Goal: Task Accomplishment & Management: Manage account settings

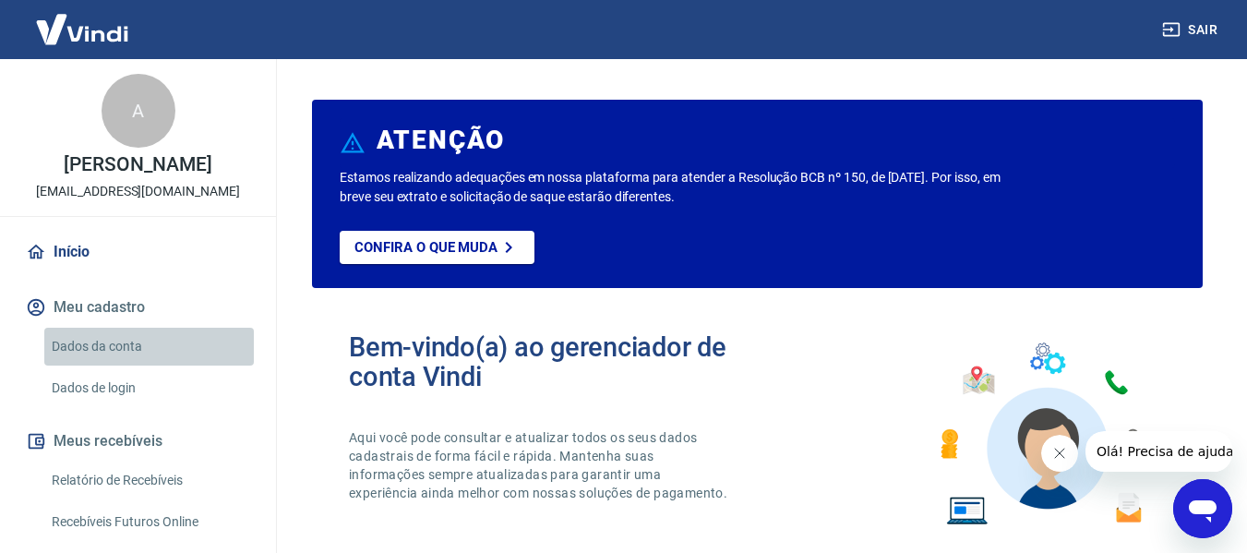
click at [172, 351] on link "Dados da conta" at bounding box center [149, 347] width 210 height 38
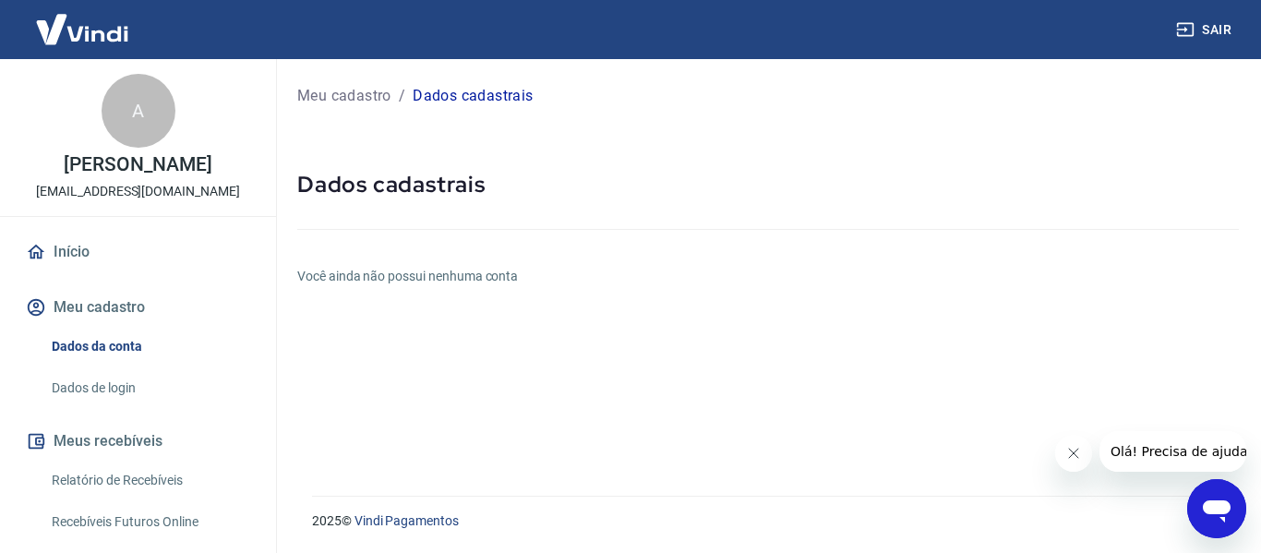
click at [142, 395] on link "Dados de login" at bounding box center [149, 388] width 210 height 38
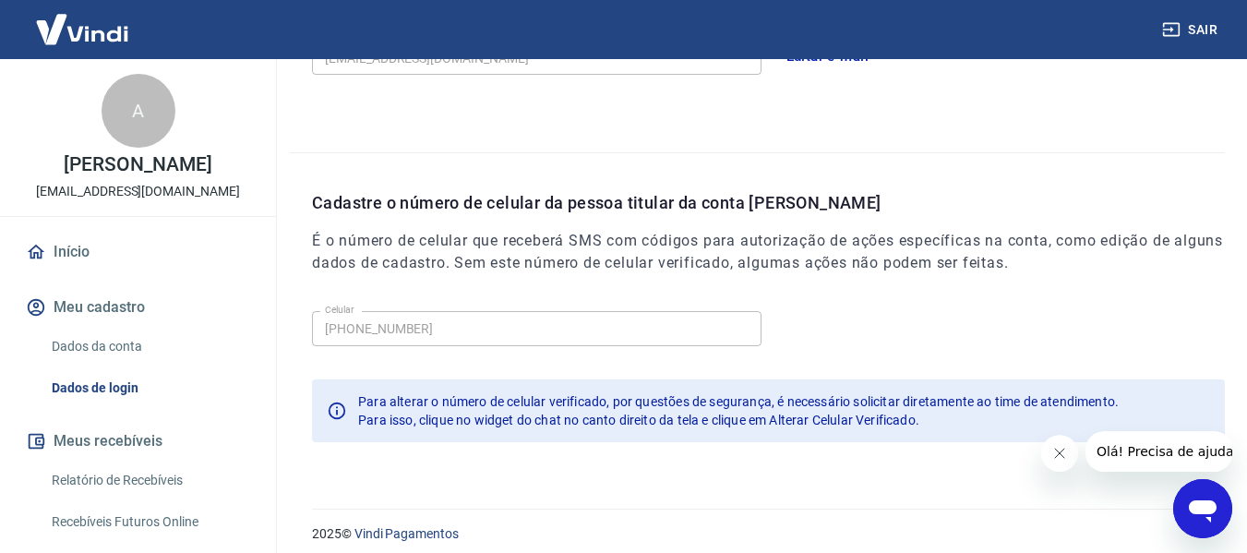
scroll to position [630, 0]
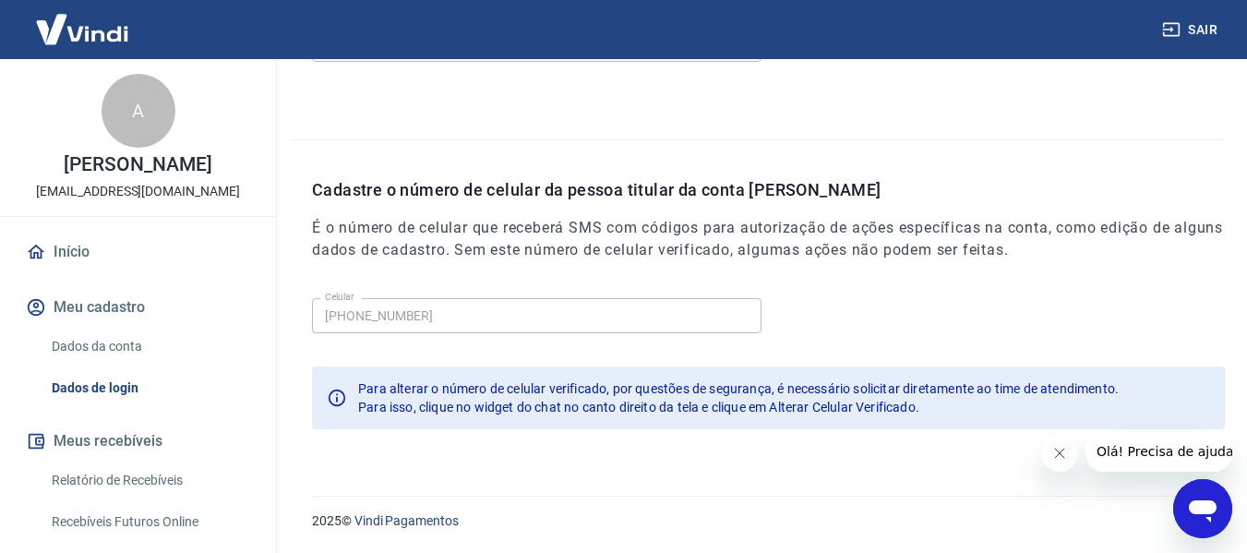
click at [1223, 526] on div "Abrir janela de mensagens" at bounding box center [1202, 508] width 55 height 55
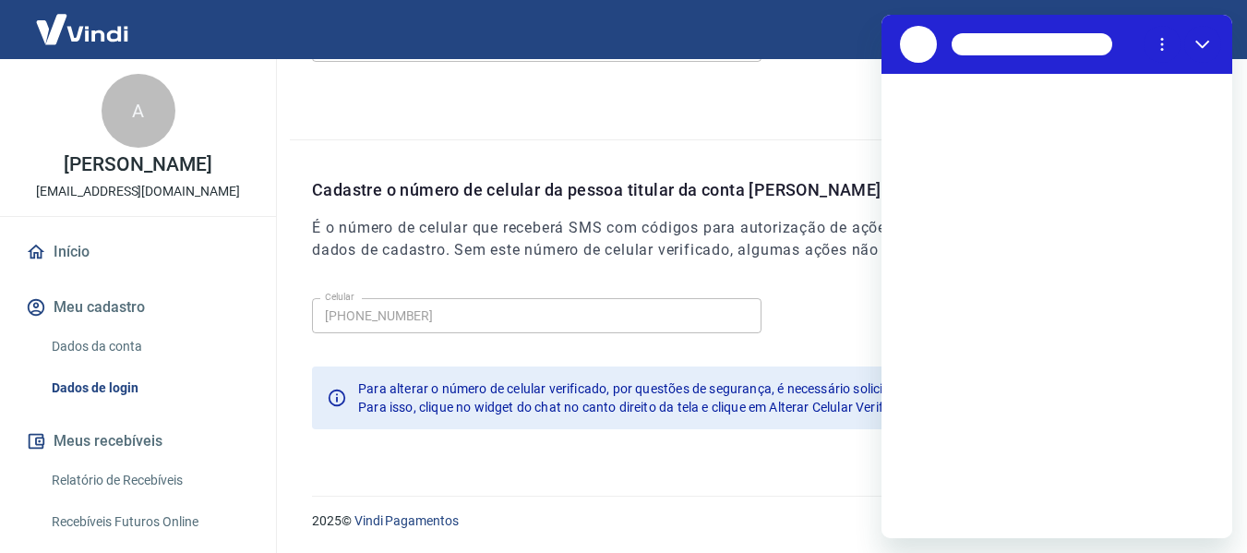
scroll to position [0, 0]
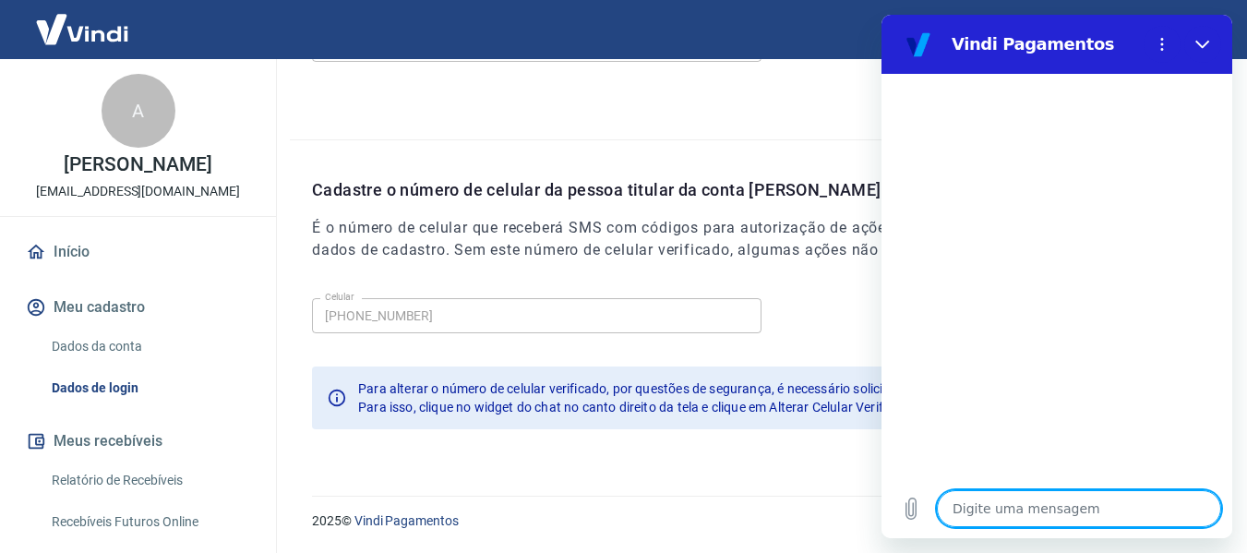
type textarea "o"
type textarea "x"
type textarea "ol"
type textarea "x"
type textarea "olá"
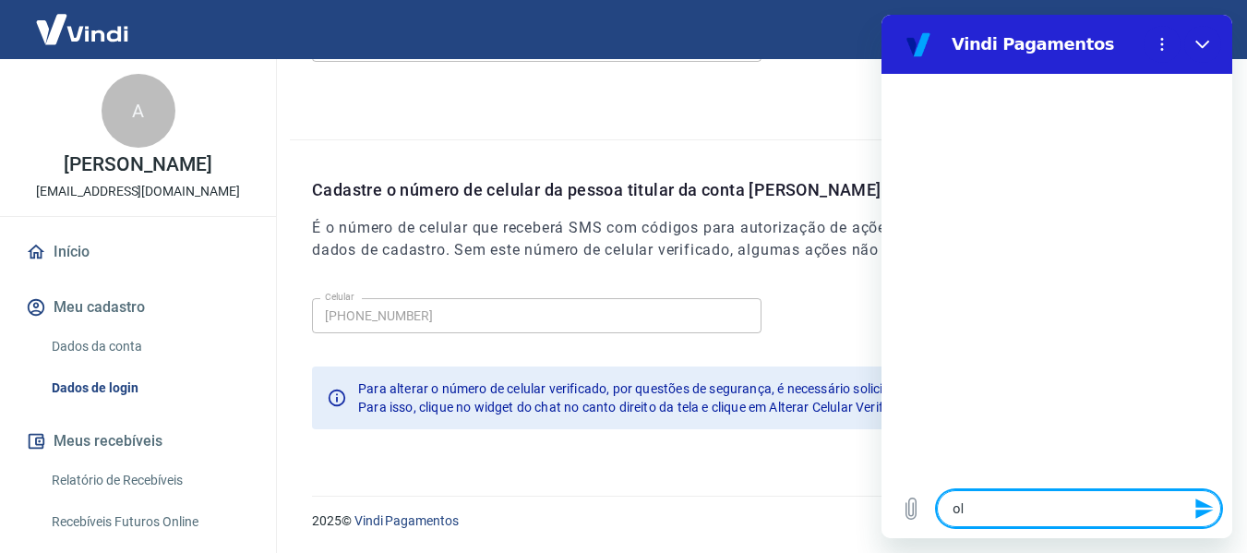
type textarea "x"
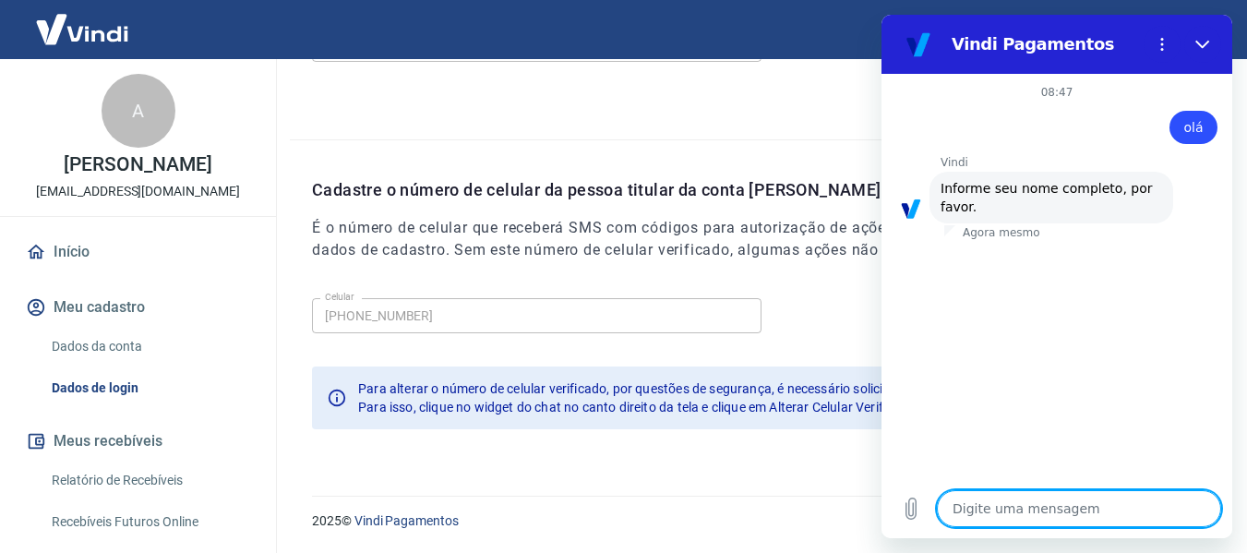
type textarea "a"
type textarea "x"
type textarea "an"
type textarea "x"
type textarea "ana"
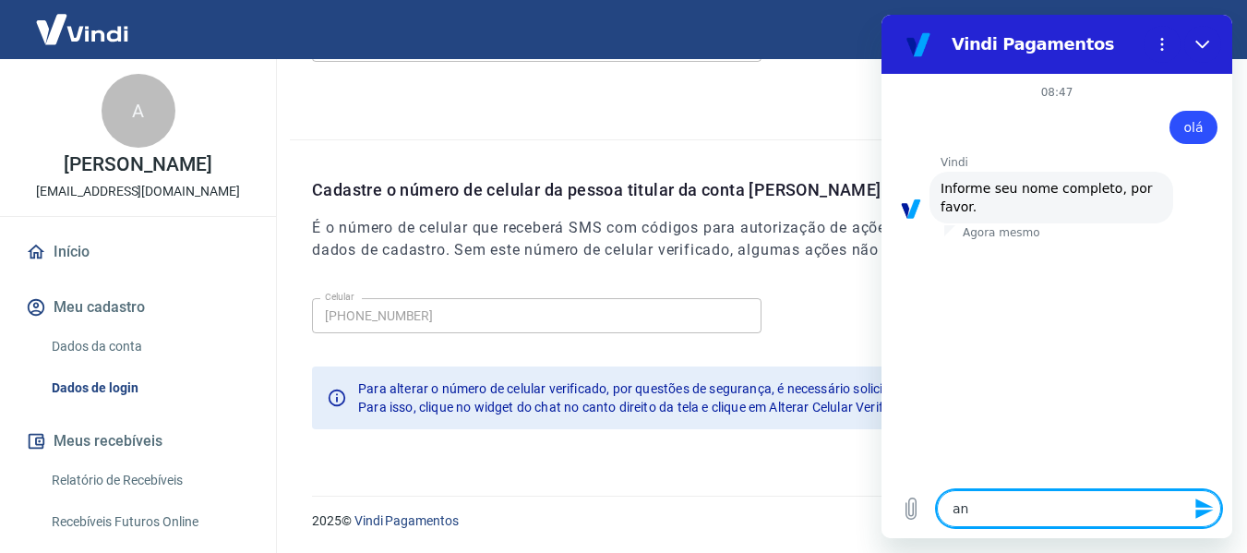
type textarea "x"
type textarea "ana"
type textarea "x"
type textarea "[PERSON_NAME]"
type textarea "x"
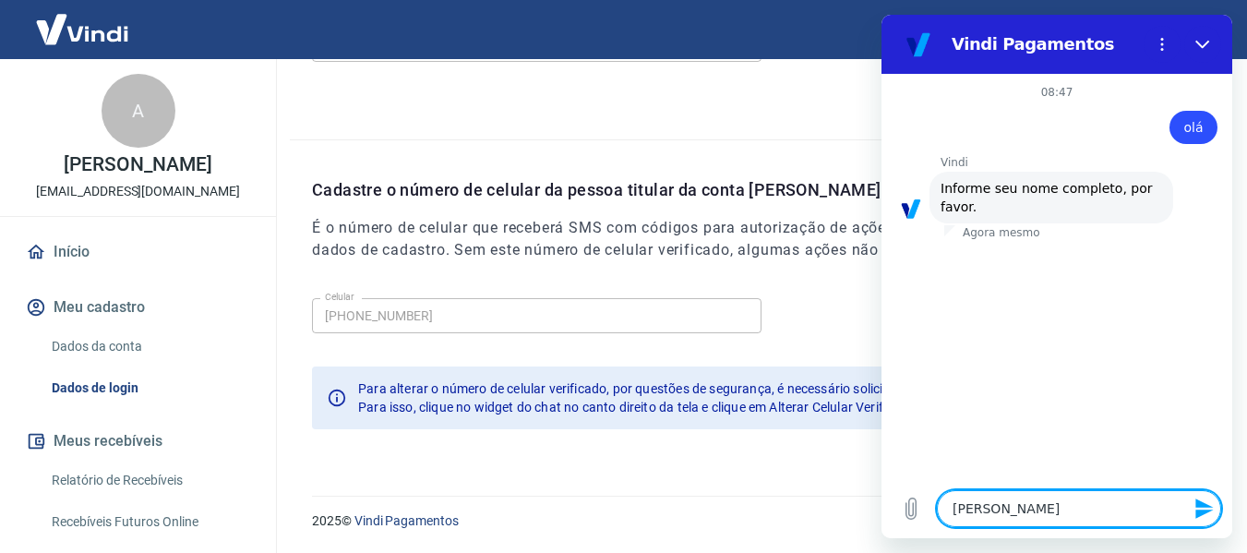
type textarea "ana cl"
type textarea "x"
type textarea "[PERSON_NAME]"
type textarea "x"
type textarea "[PERSON_NAME]"
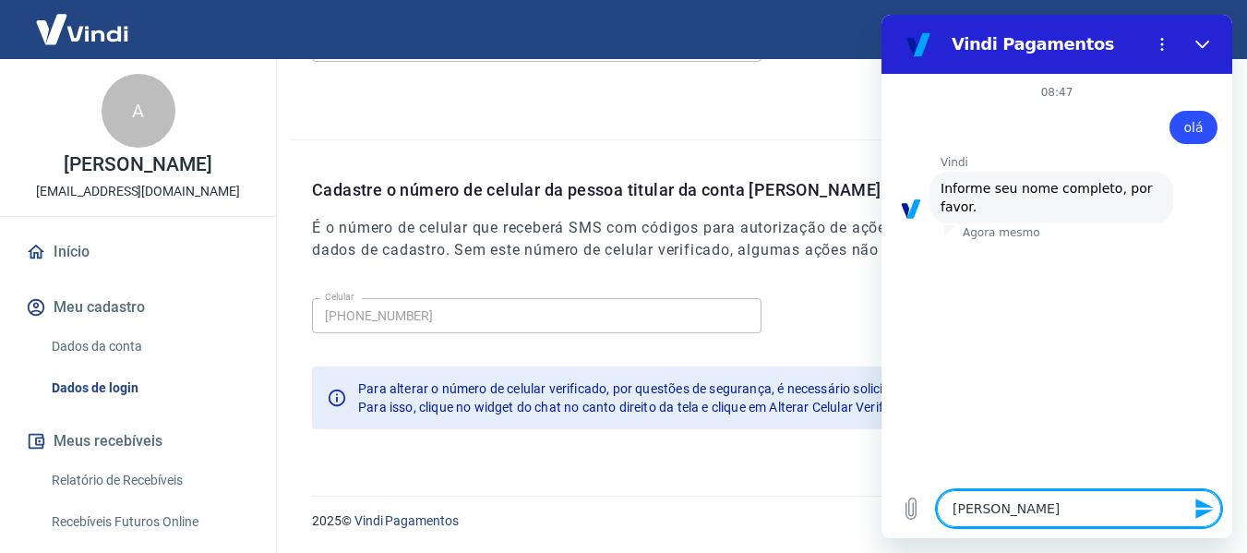
type textarea "x"
type textarea "[PERSON_NAME]"
type textarea "x"
type textarea "[PERSON_NAME]"
type textarea "x"
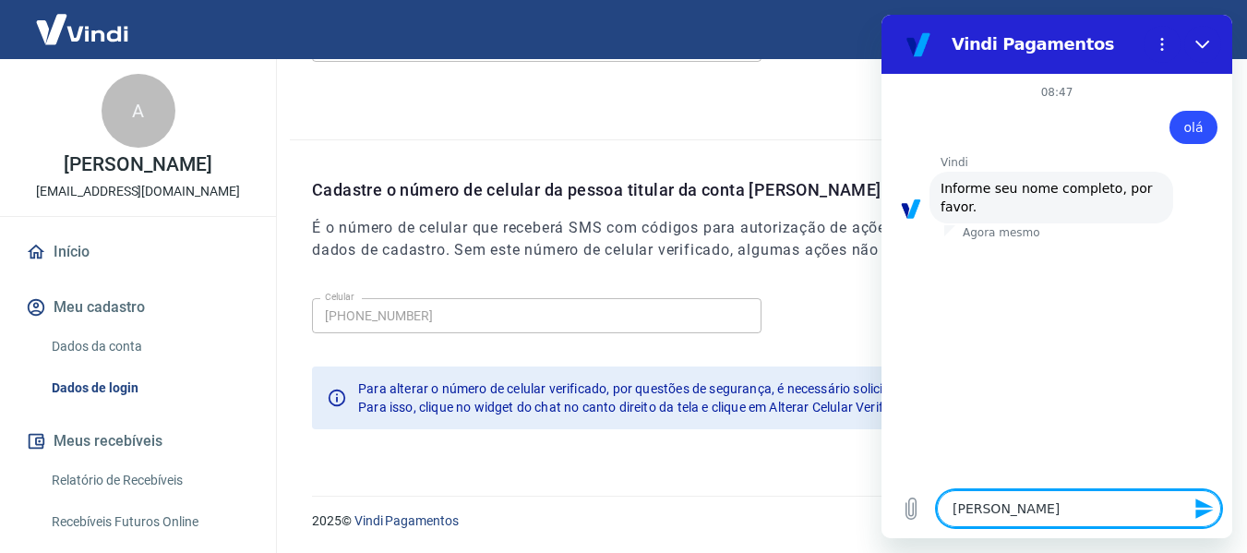
type textarea "[PERSON_NAME]"
type textarea "x"
type textarea "[PERSON_NAME] da"
type textarea "x"
type textarea "[PERSON_NAME] da"
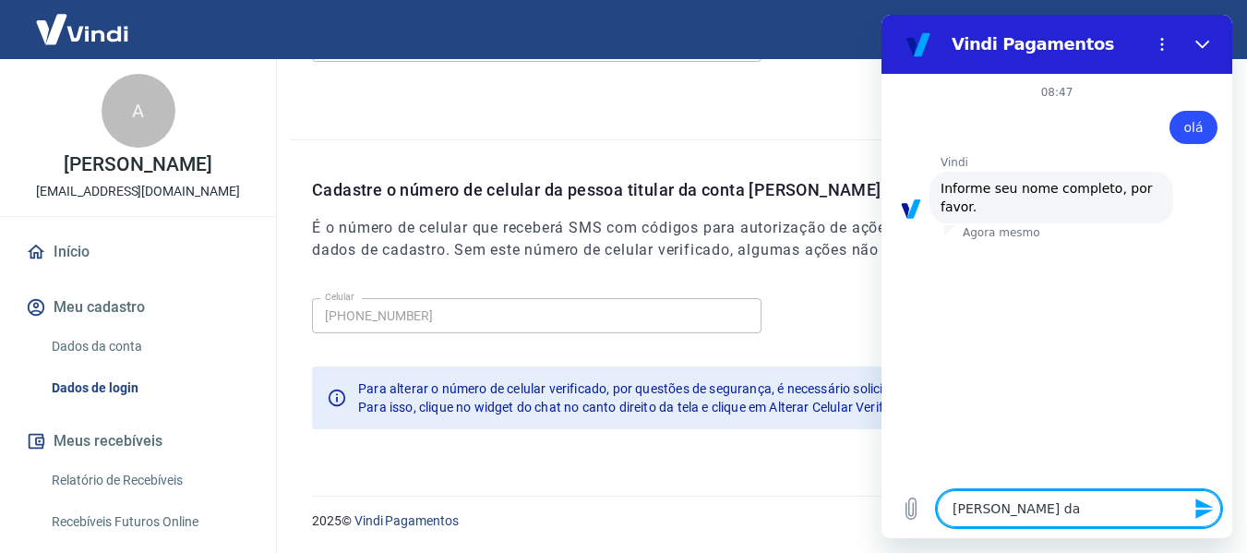
type textarea "x"
type textarea "[PERSON_NAME] da s"
type textarea "x"
type textarea "[PERSON_NAME] da si"
type textarea "x"
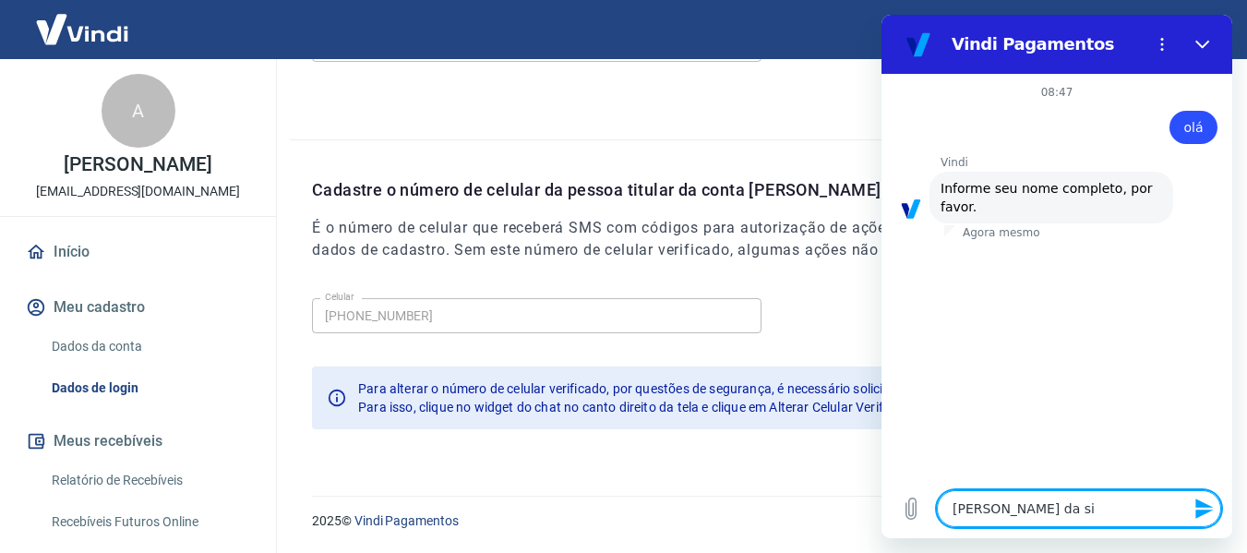
type textarea "[PERSON_NAME]"
type textarea "x"
type textarea "[PERSON_NAME]"
type textarea "x"
type textarea "[PERSON_NAME]"
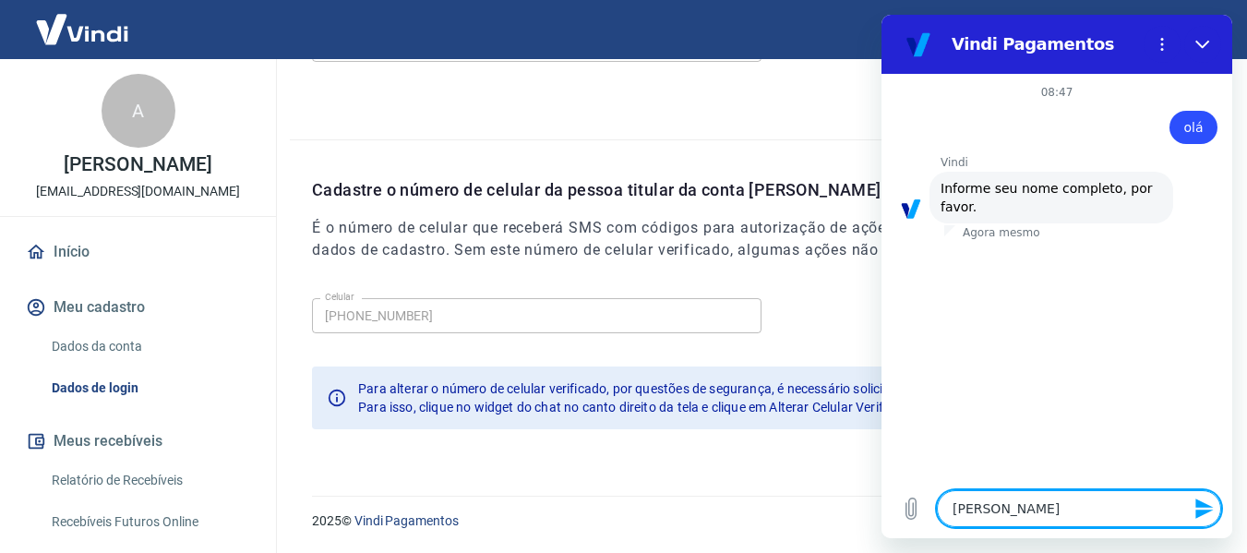
type textarea "x"
type textarea "[PERSON_NAME]"
type textarea "x"
type textarea "[PERSON_NAME]"
type textarea "x"
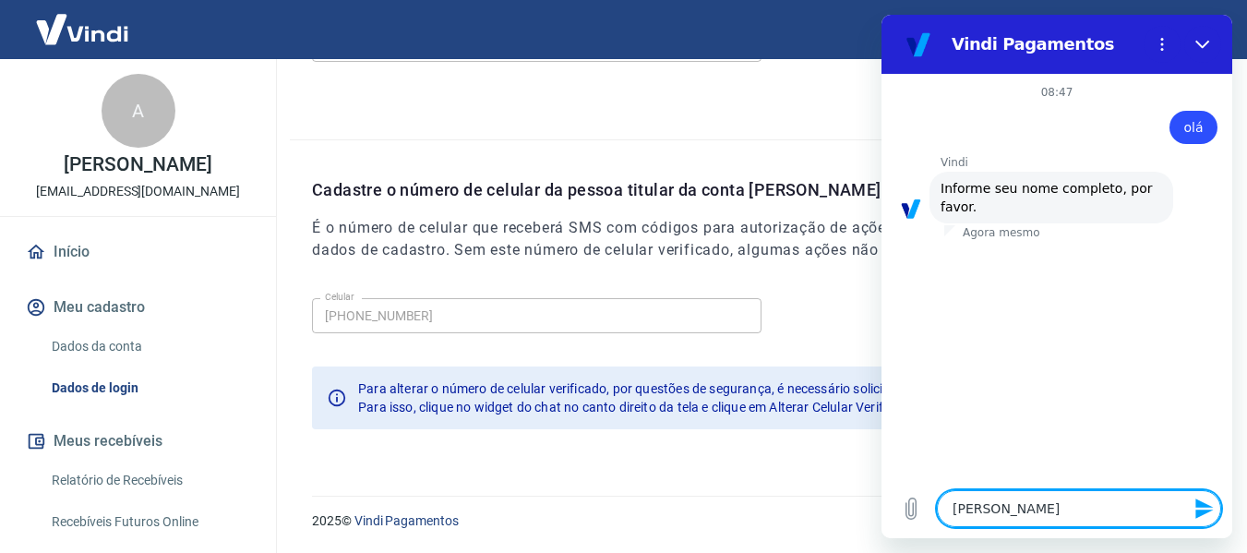
type textarea "[PERSON_NAME] go"
type textarea "x"
type textarea "[PERSON_NAME]"
type textarea "x"
type textarea "[PERSON_NAME]"
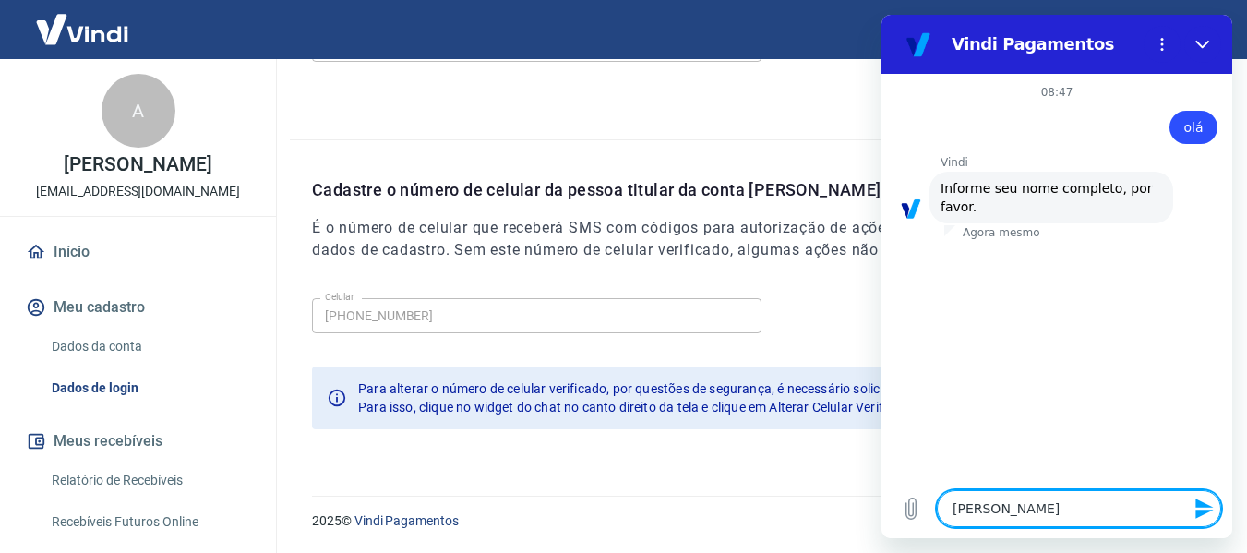
type textarea "x"
type textarea "[PERSON_NAME]"
type textarea "x"
type textarea "[PERSON_NAME]"
type textarea "x"
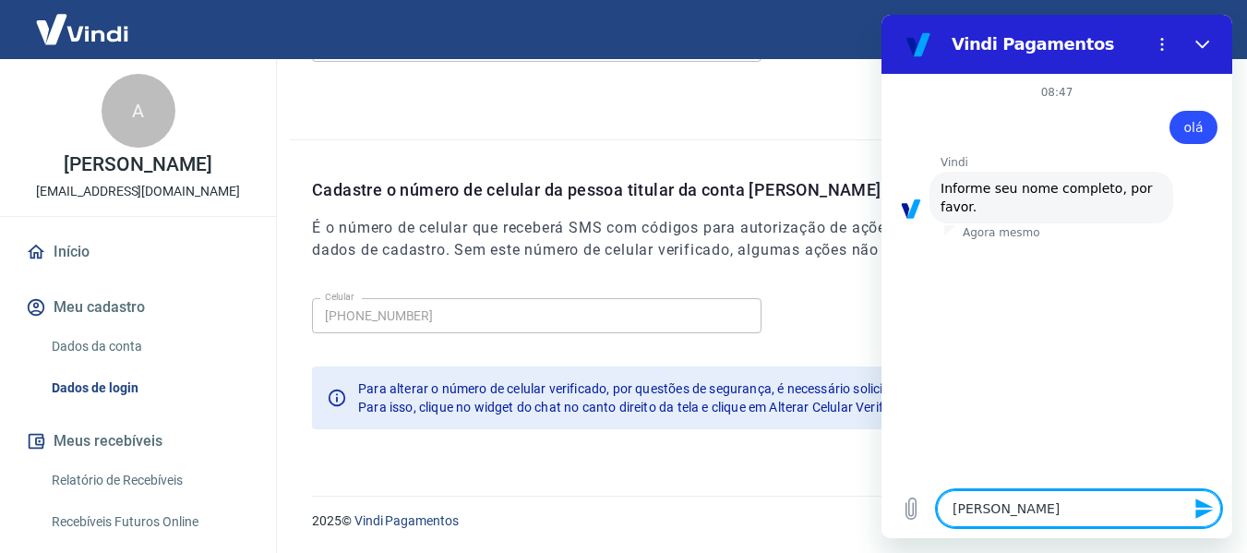
type textarea "[PERSON_NAME]"
type textarea "x"
type textarea "[PERSON_NAME]"
type textarea "x"
type textarea "[PERSON_NAME]"
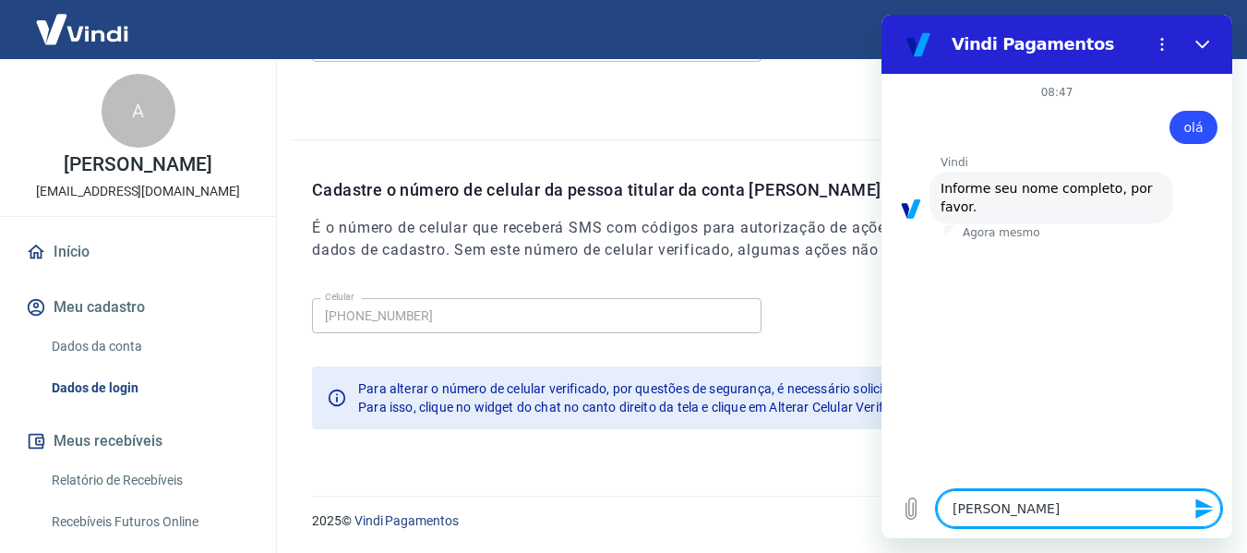
type textarea "x"
type textarea "[PERSON_NAME]"
type textarea "x"
type textarea "[PERSON_NAME]"
type textarea "x"
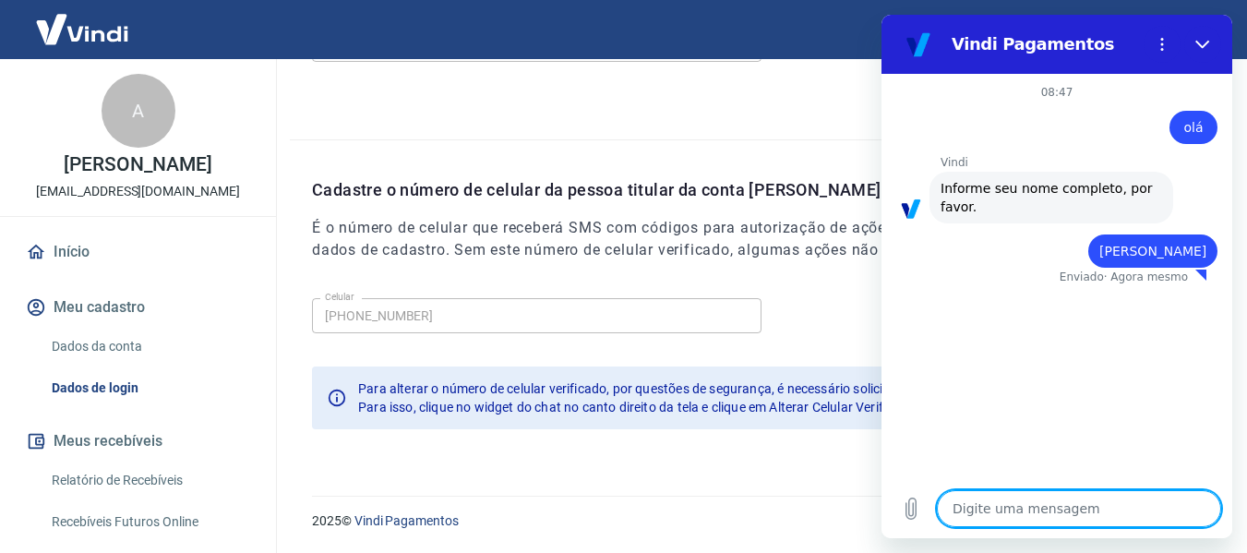
type textarea "x"
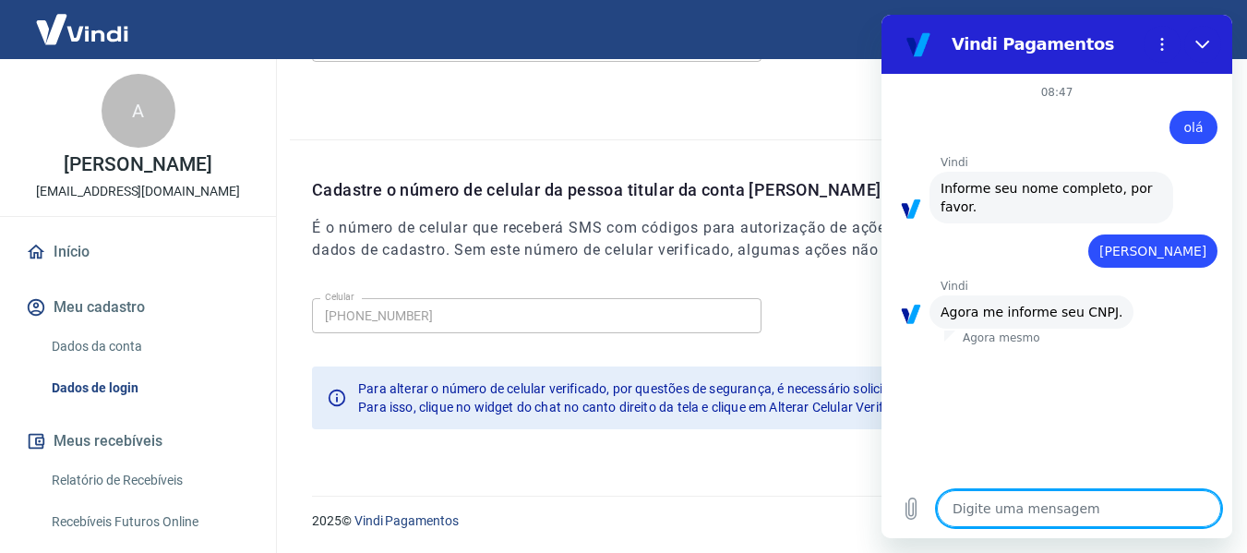
type textarea "a"
type textarea "x"
type textarea "al"
type textarea "x"
type textarea "alr"
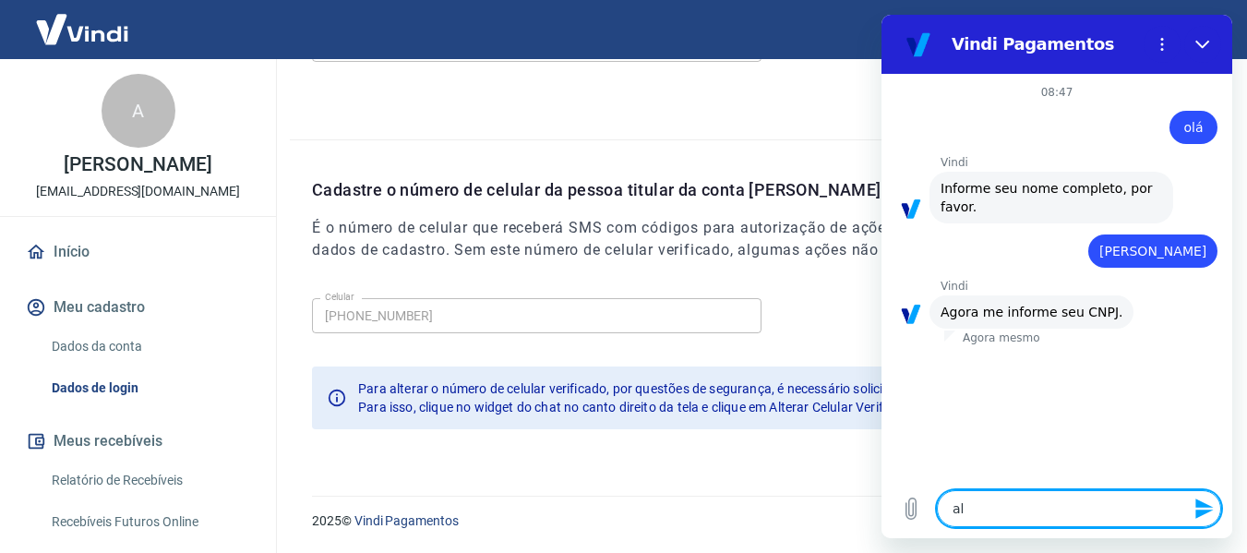
type textarea "x"
type textarea "alre"
type textarea "x"
type textarea "alrer"
type textarea "x"
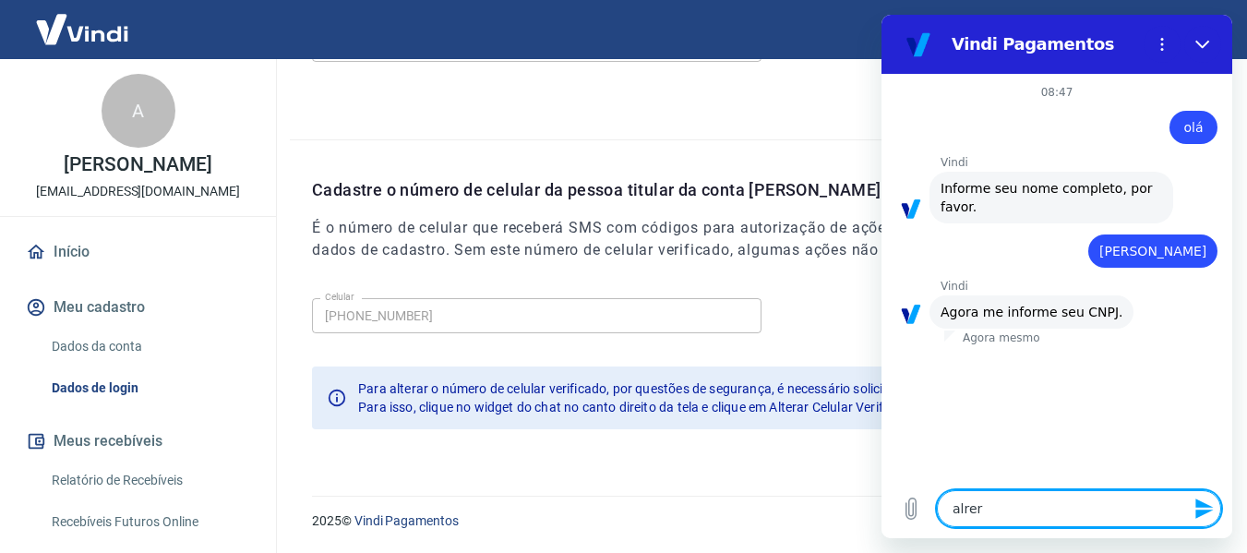
type textarea "alrera"
type textarea "x"
type textarea "alrerar"
type textarea "x"
type textarea "alrera"
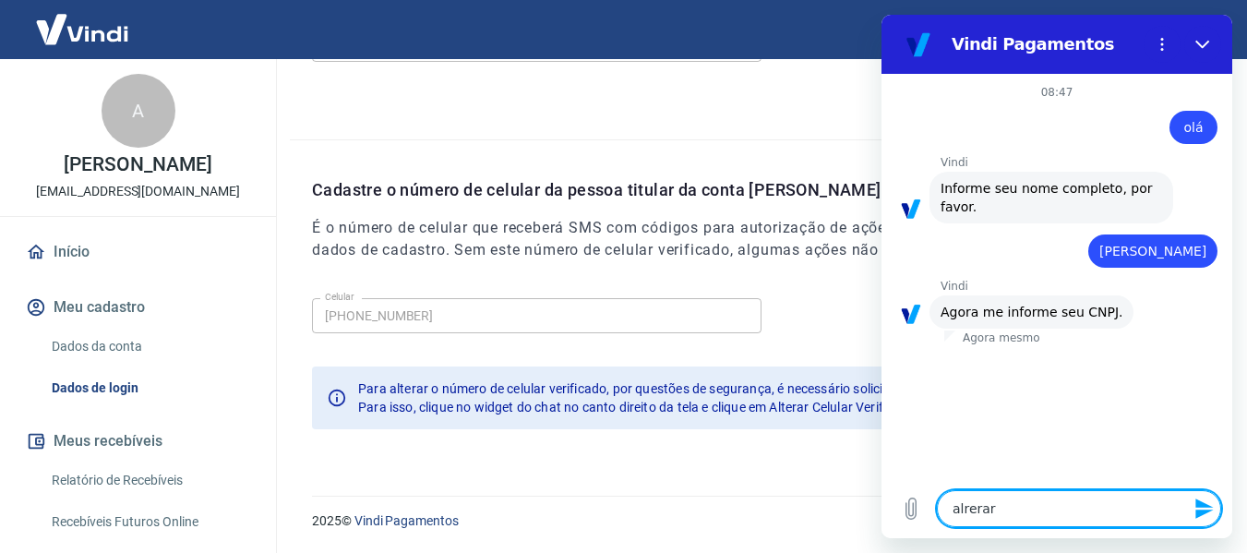
type textarea "x"
type textarea "alrer"
type textarea "x"
type textarea "alre"
type textarea "x"
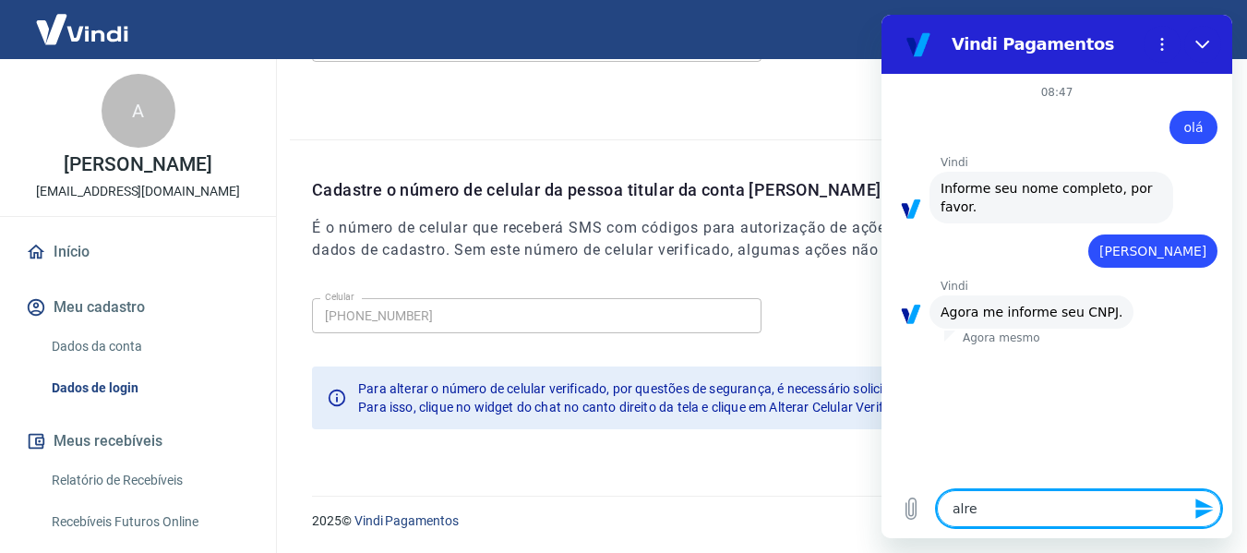
type textarea "alr"
type textarea "x"
type textarea "al"
type textarea "x"
type textarea "alt"
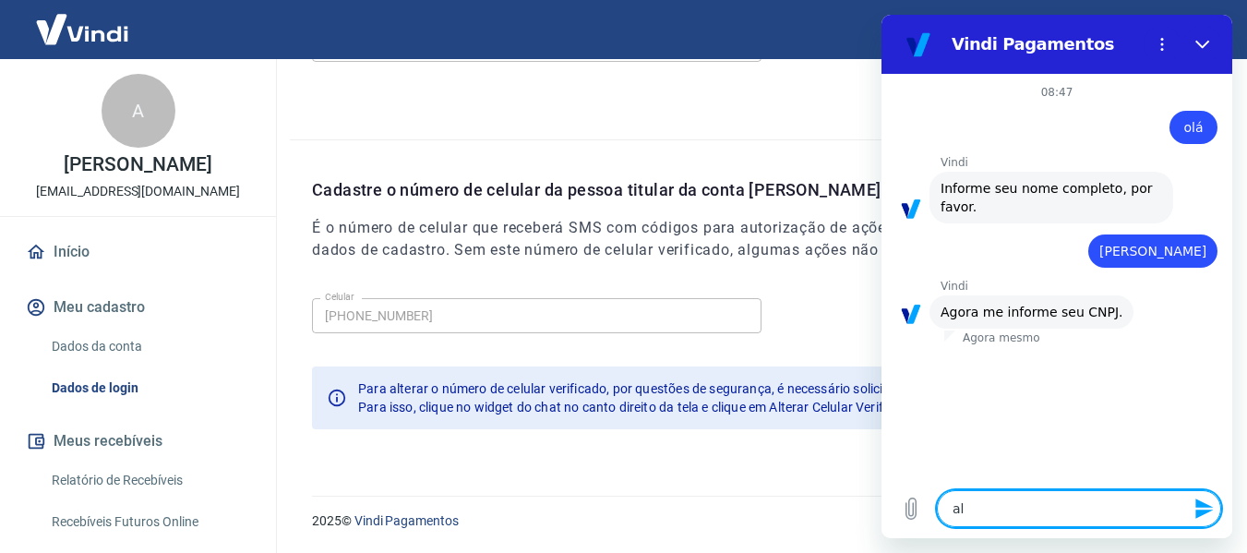
type textarea "x"
type textarea "alte"
type textarea "x"
type textarea "alter"
type textarea "x"
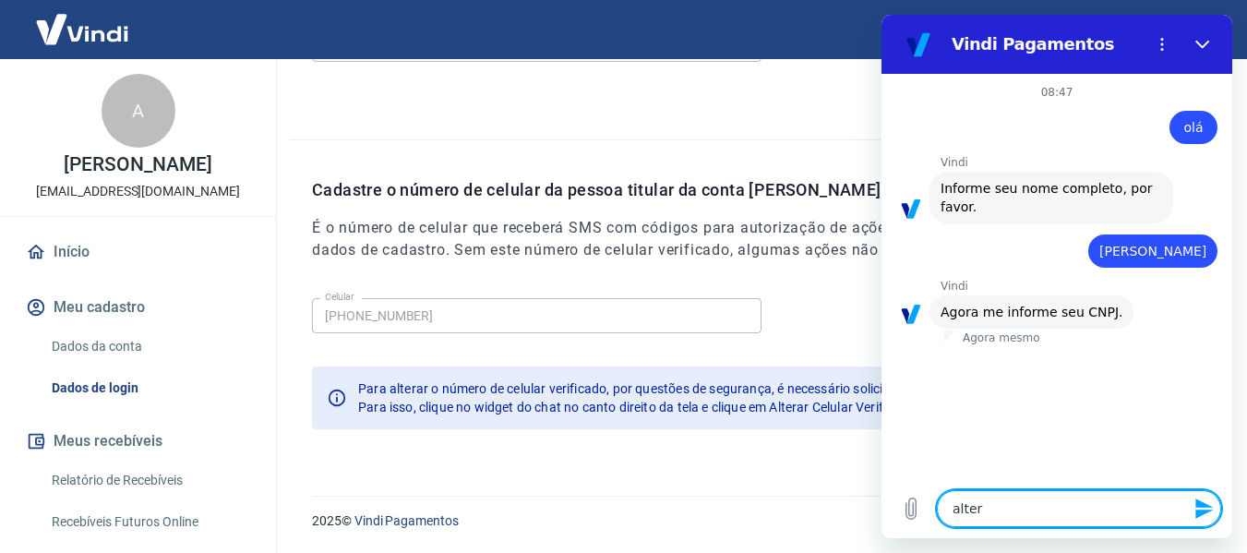
type textarea "altera"
type textarea "x"
type textarea "alterar"
type textarea "x"
type textarea "alterar"
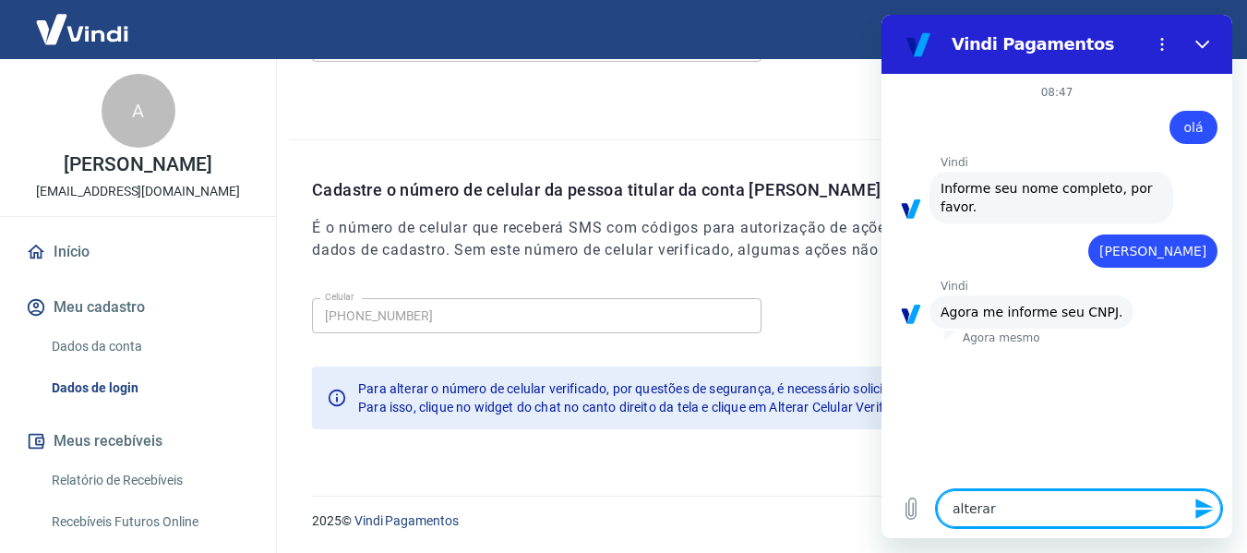
type textarea "x"
type textarea "alterar c"
type textarea "x"
type textarea "alterar ce"
type textarea "x"
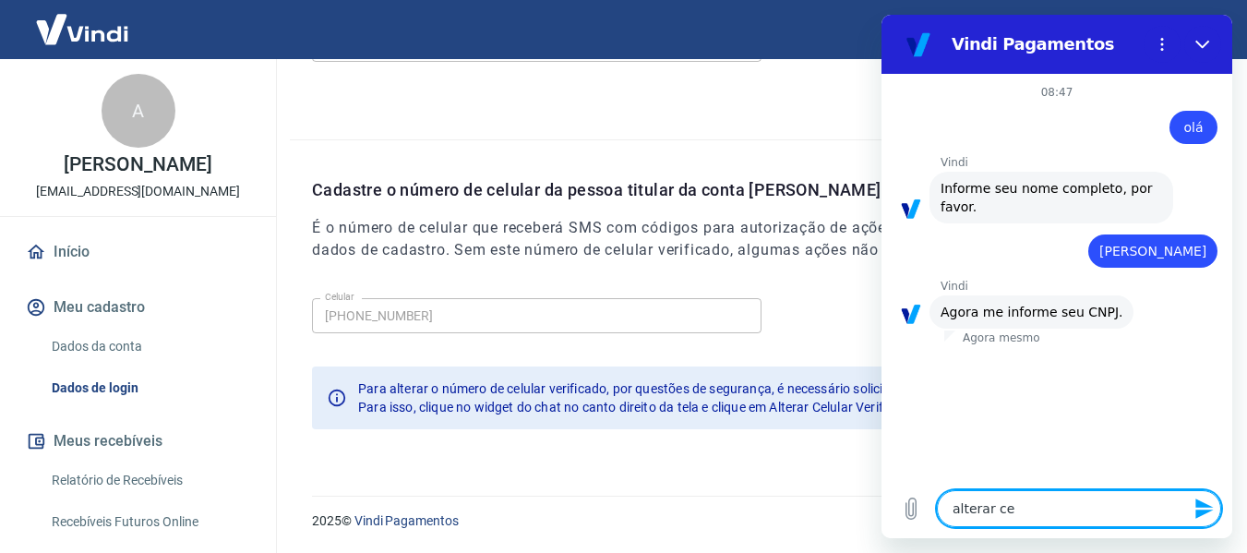
type textarea "alterar cel"
type textarea "x"
type textarea "alterar celu"
type textarea "x"
type textarea "alterar celul"
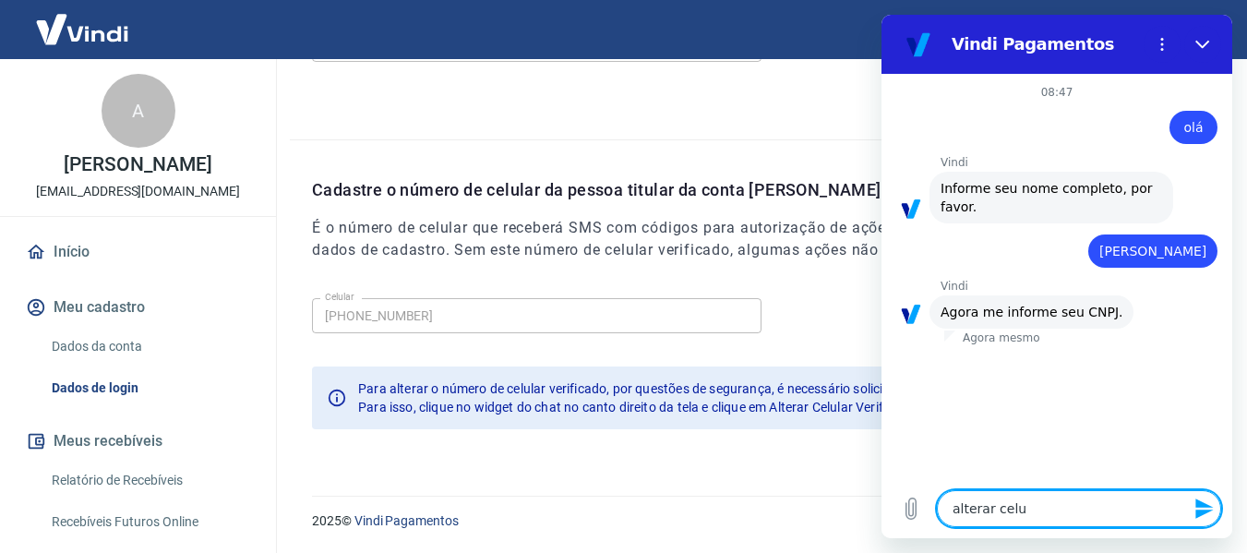
type textarea "x"
type textarea "alterar celula"
type textarea "x"
type textarea "alterar celular"
type textarea "x"
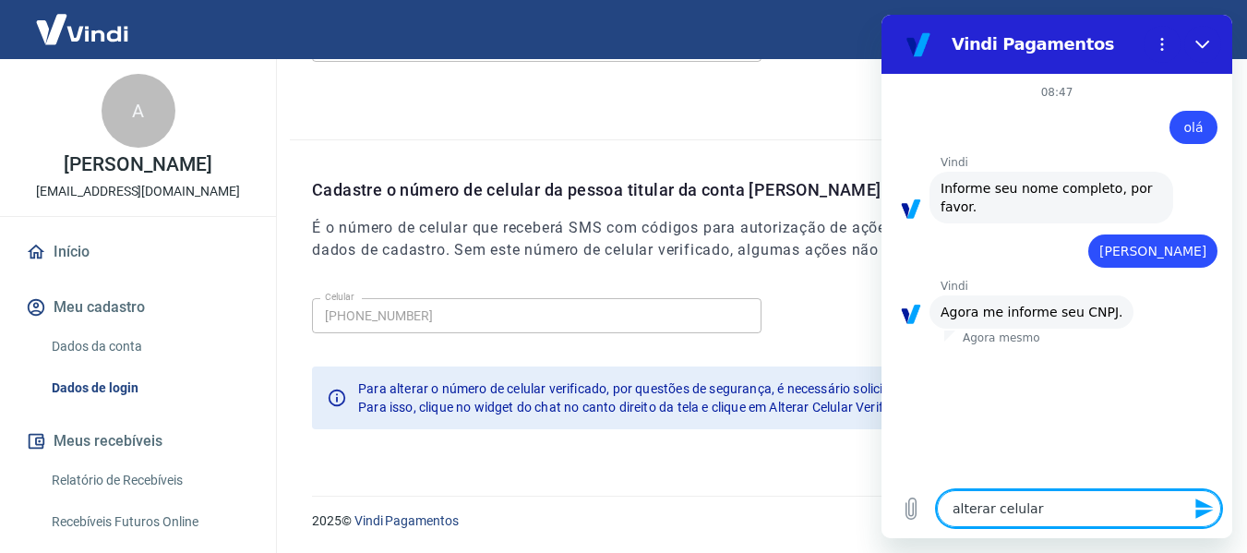
type textarea "alterar celular"
type textarea "x"
type textarea "alterar celular v"
type textarea "x"
type textarea "alterar celular ve"
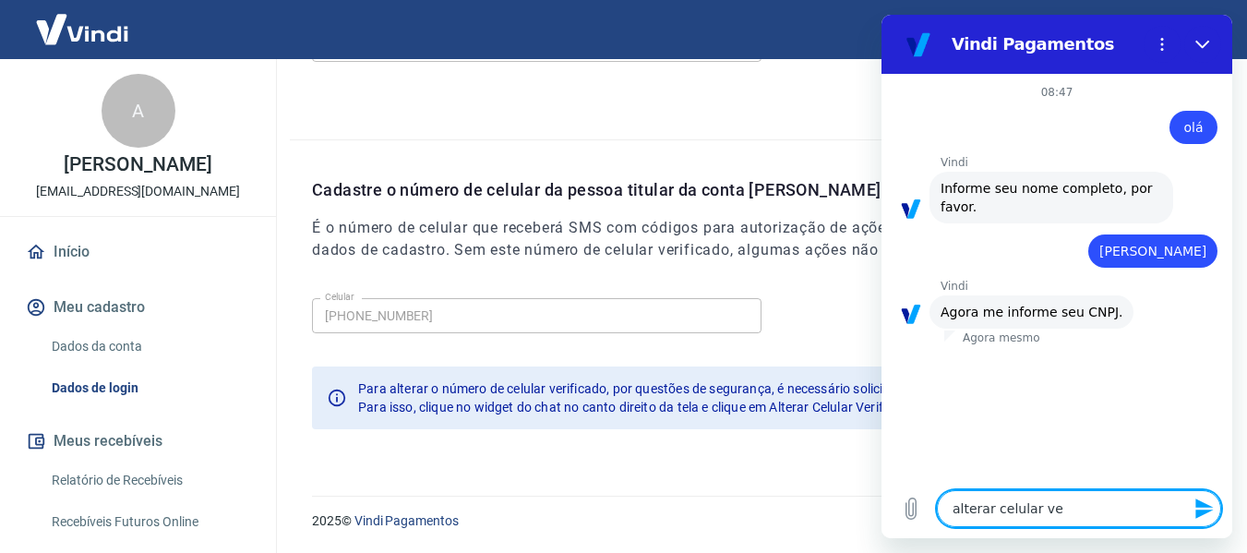
type textarea "x"
type textarea "alterar celular ver"
type textarea "x"
type textarea "alterar celular veri"
type textarea "x"
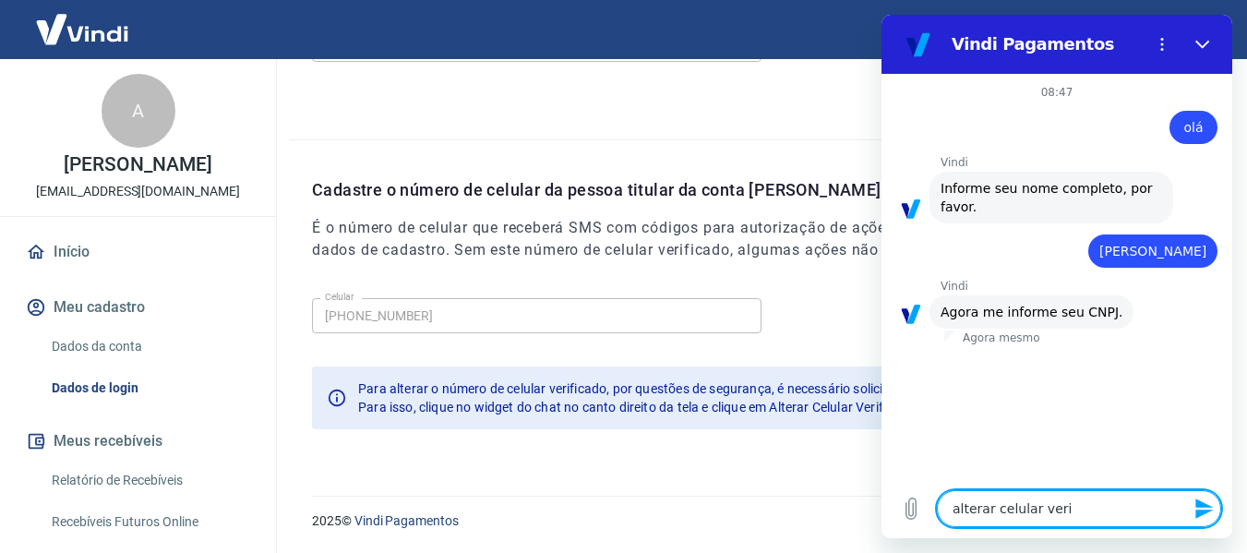
type textarea "alterar celular verif"
type textarea "x"
type textarea "alterar celular verifi"
type textarea "x"
type textarea "alterar celular verific"
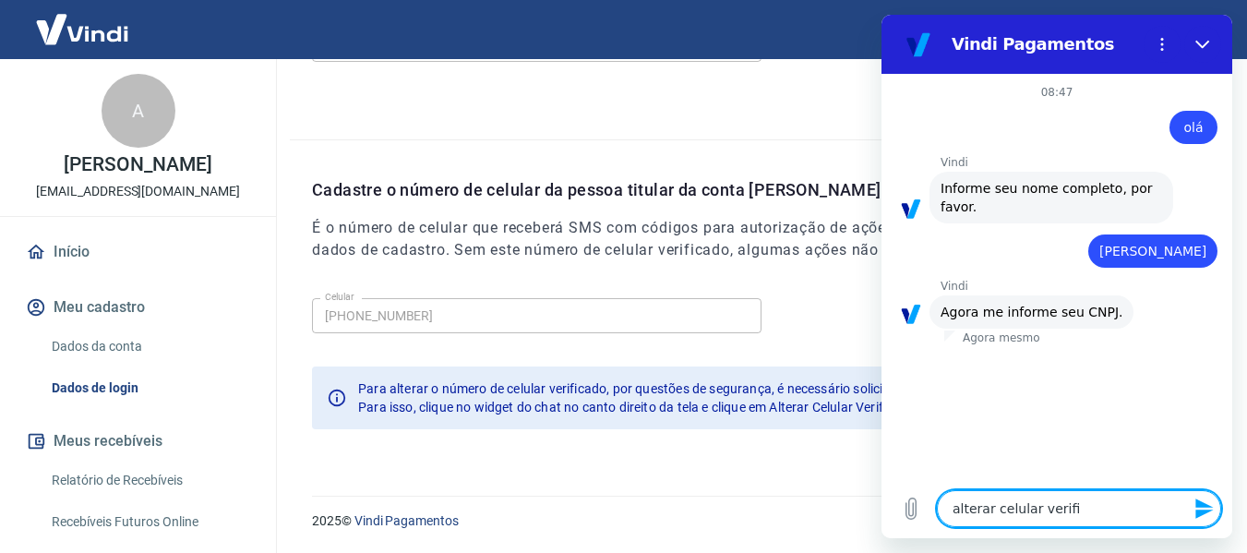
type textarea "x"
type textarea "alterar celular verifica"
type textarea "x"
type textarea "alterar celular verificad"
type textarea "x"
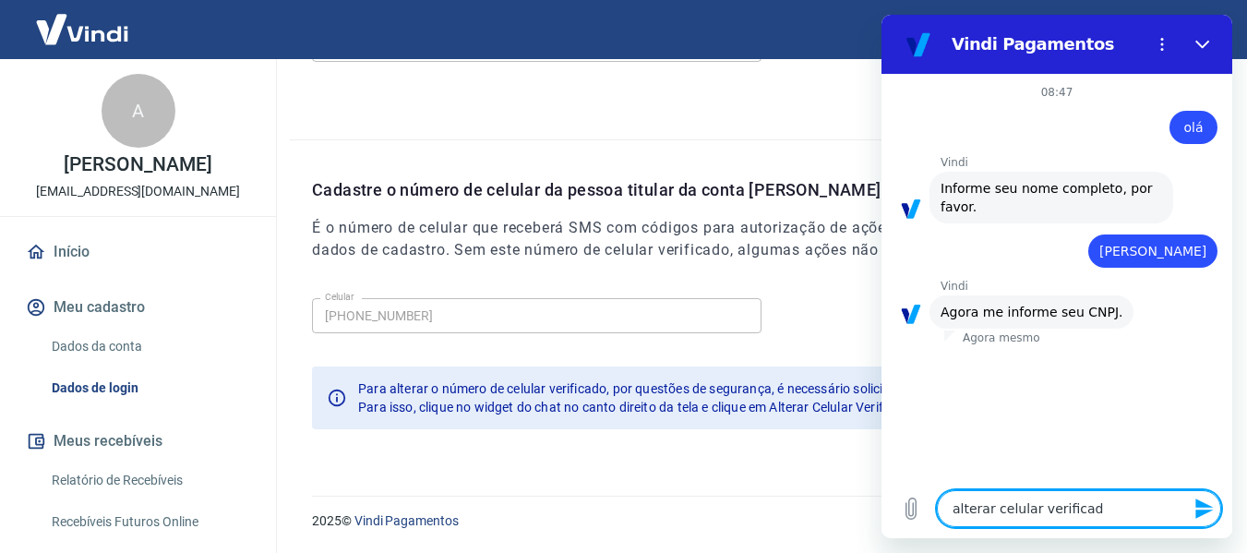
type textarea "alterar celular verificado"
type textarea "x"
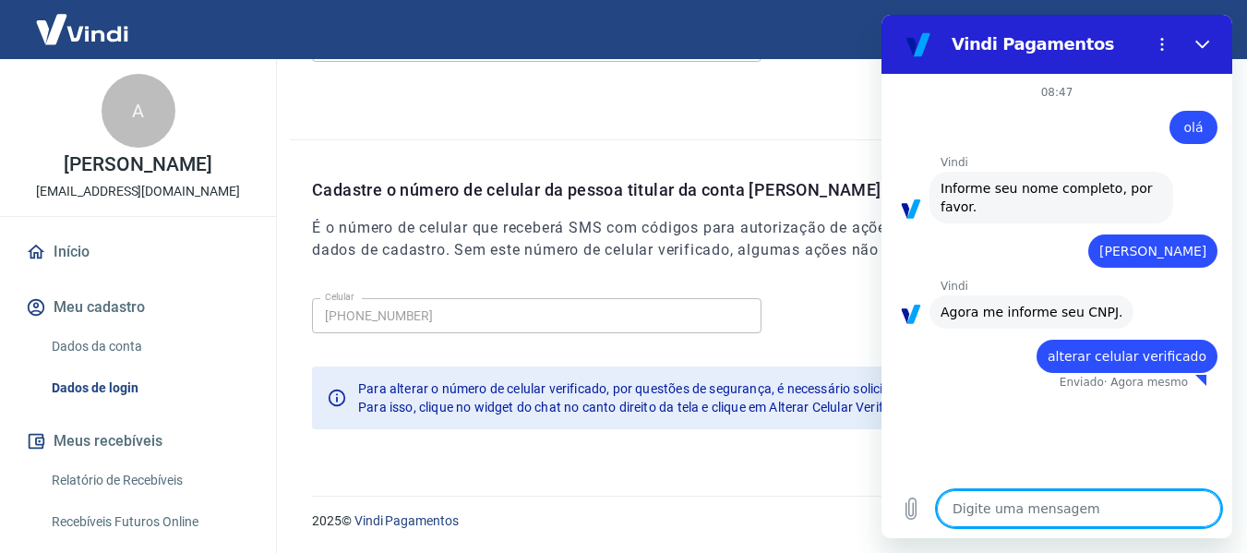
type textarea "x"
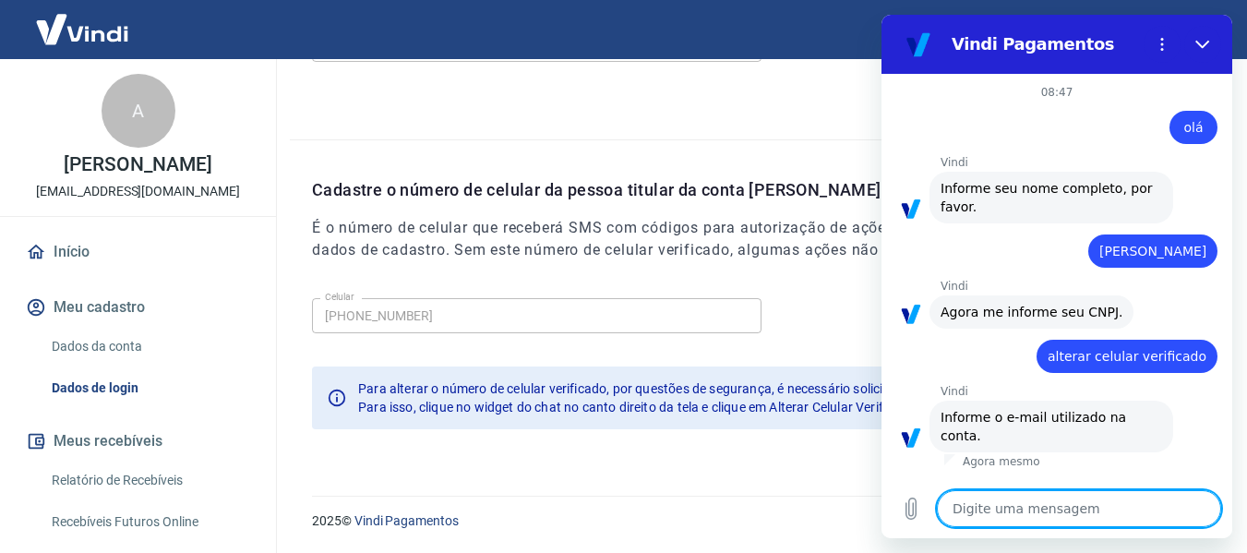
type textarea "a"
type textarea "x"
type textarea "an"
type textarea "x"
type textarea "ana"
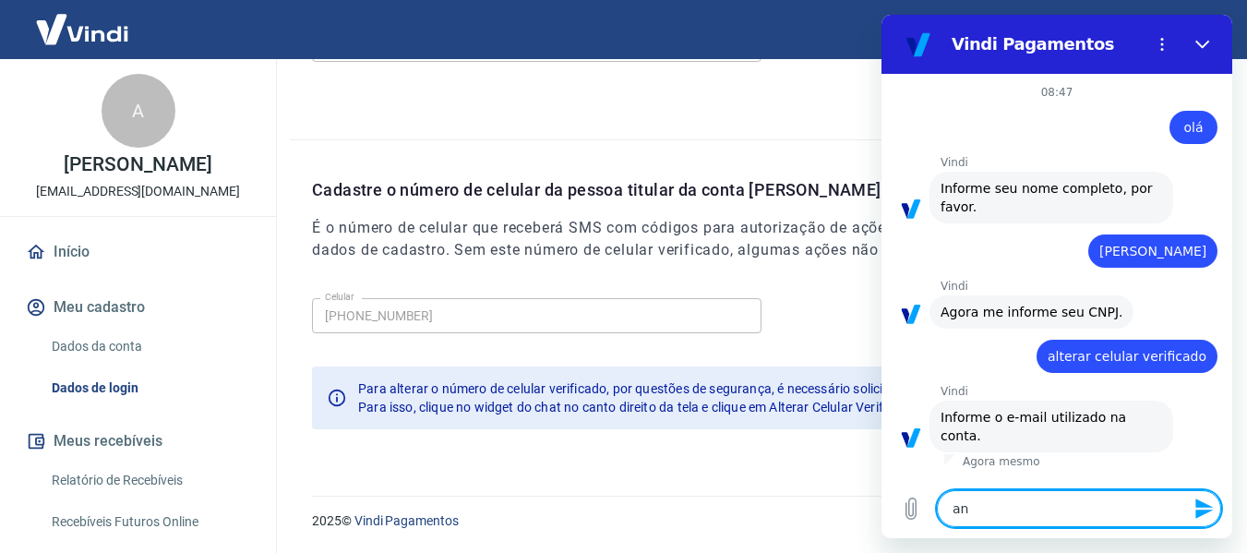
type textarea "x"
type textarea "ana."
type textarea "x"
type textarea "ana.g"
type textarea "x"
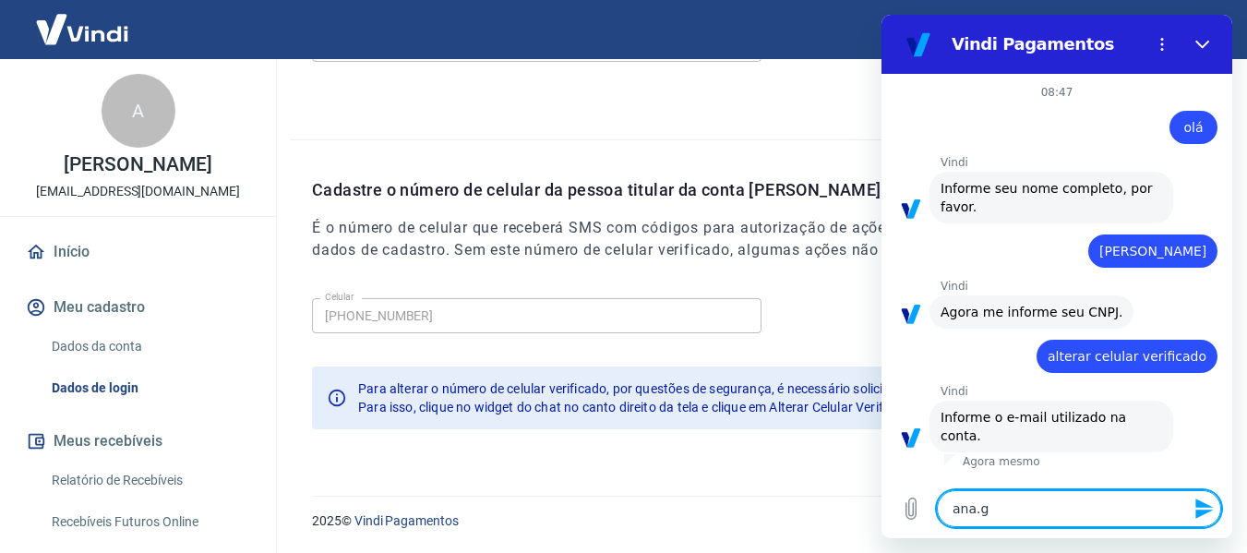
type textarea "ana.go"
type textarea "x"
type textarea "ana.gon"
type textarea "x"
type textarea "ana.gong"
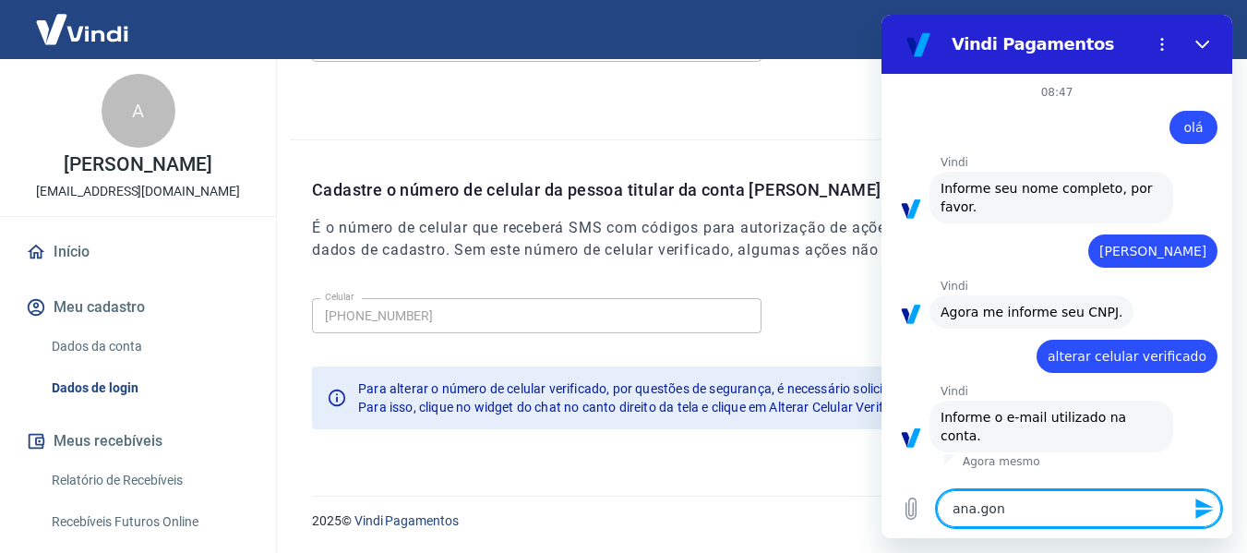
type textarea "x"
type textarea "ana.gongo"
type textarea "x"
type textarea "ana.gongon"
type textarea "x"
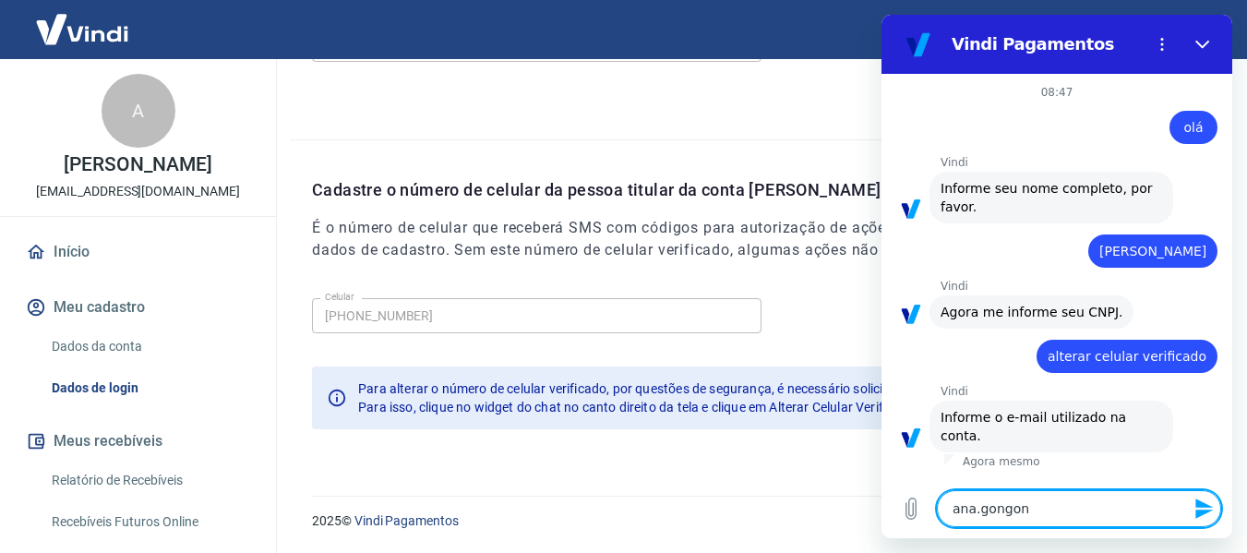
type textarea "ana.gongon1"
type textarea "x"
type textarea "ana.gongon12"
type textarea "x"
type textarea "ana.gongon124"
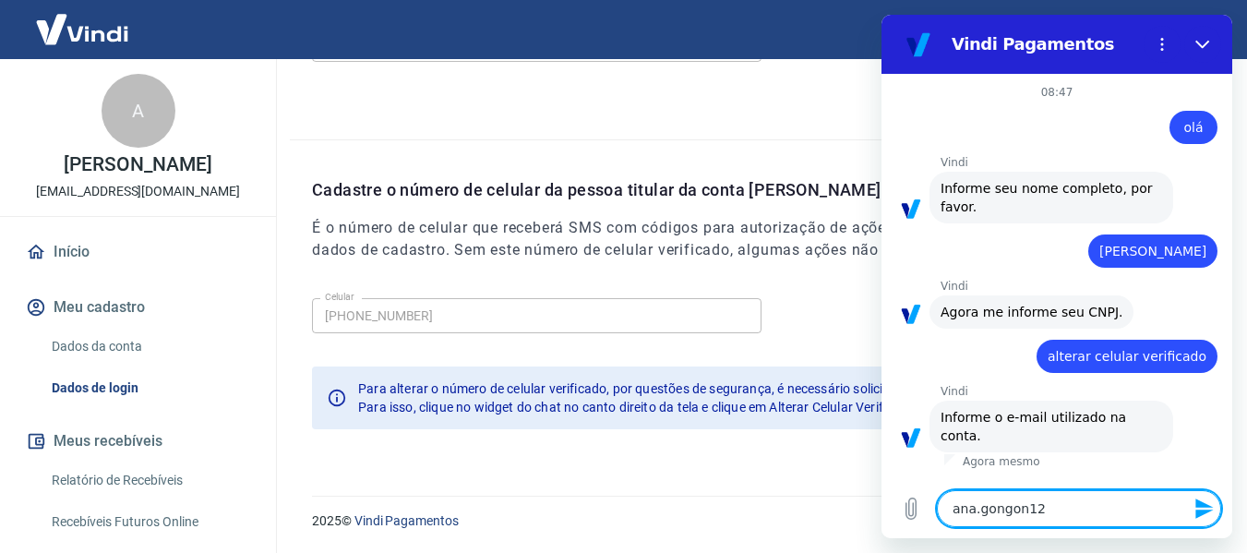
type textarea "x"
type textarea "ana.gongon1245"
type textarea "x"
type textarea "ana.gongon1245@"
type textarea "x"
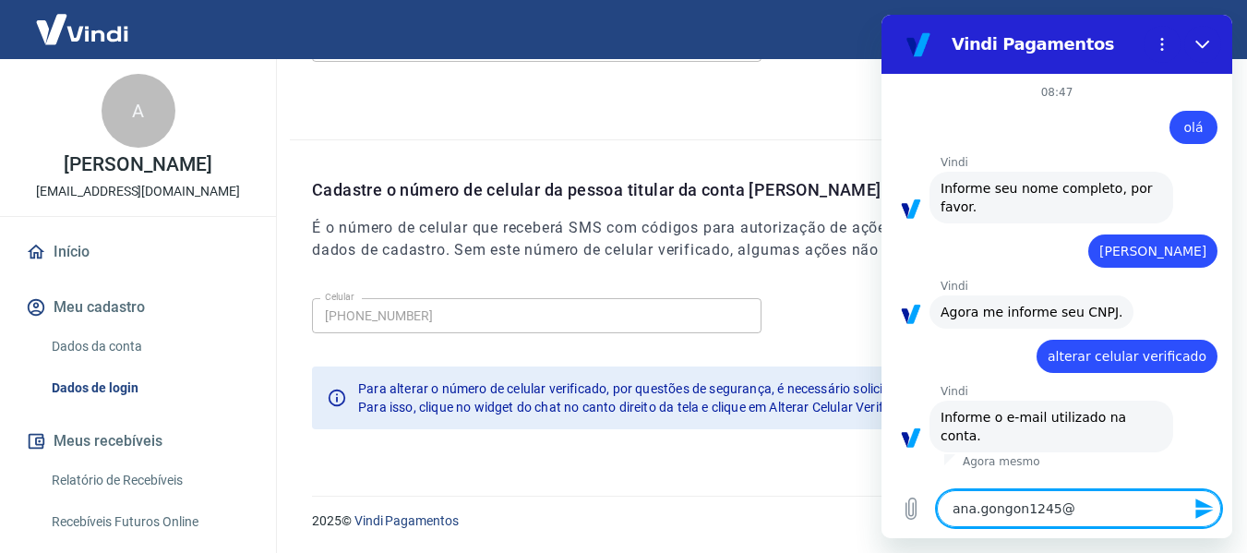
type textarea "ana.gongon1245@g"
type textarea "x"
type textarea "ana.gongon1245@ga"
type textarea "x"
type textarea "ana.gongon1245@gai"
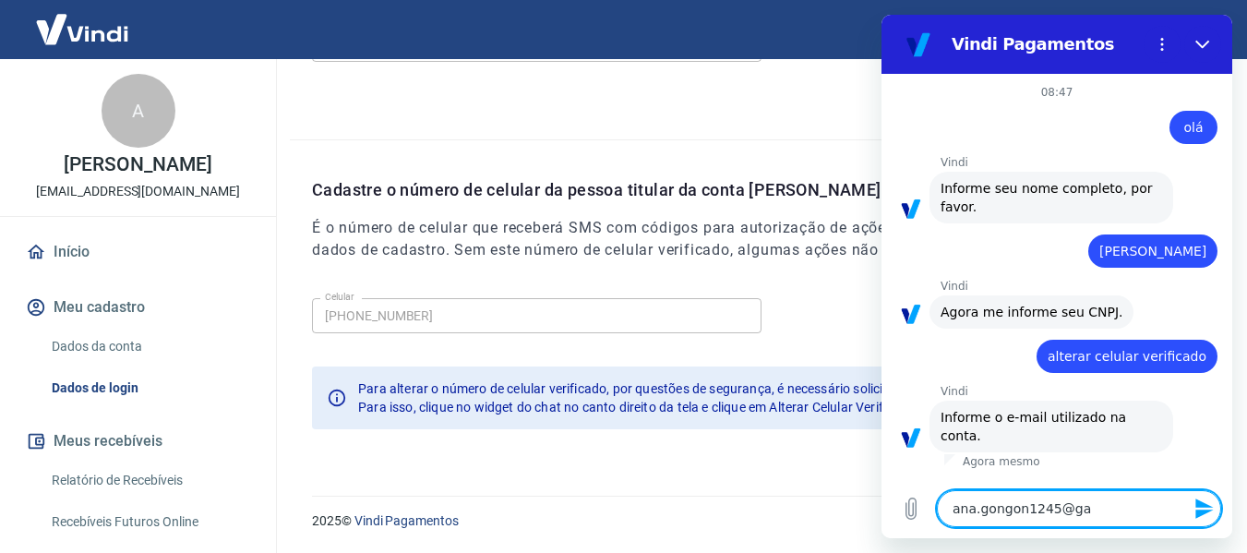
type textarea "x"
type textarea "ana.gongon1245@ga"
type textarea "x"
type textarea "ana.gongon1245@g"
type textarea "x"
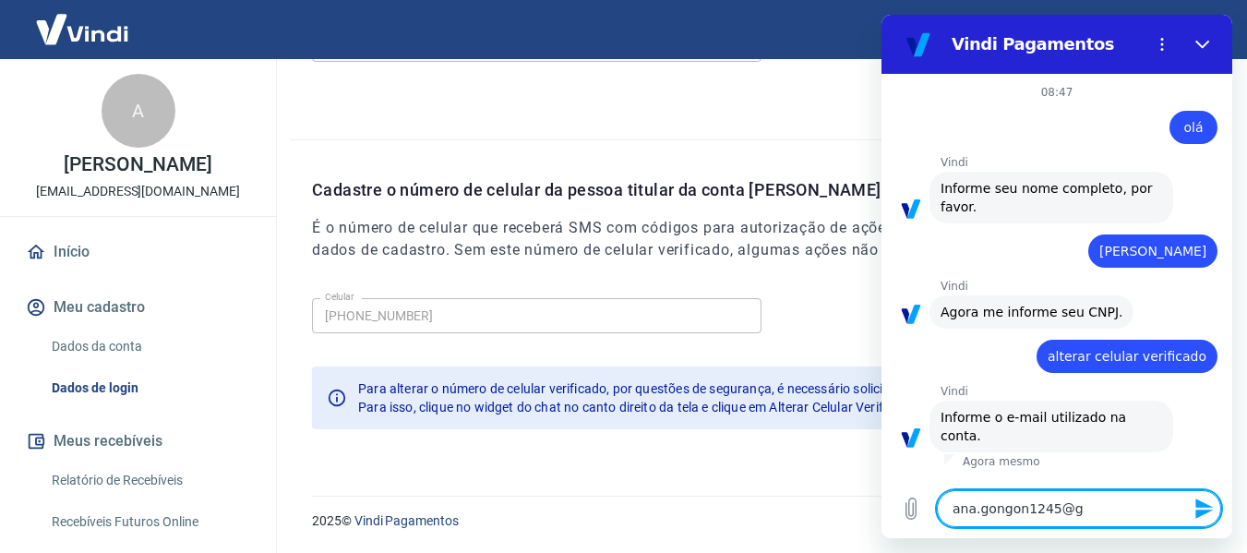
type textarea "ana.gongon1245@gm"
type textarea "x"
type textarea "ana.gongon1245@gma"
type textarea "x"
type textarea "ana.gongon1245@gmai"
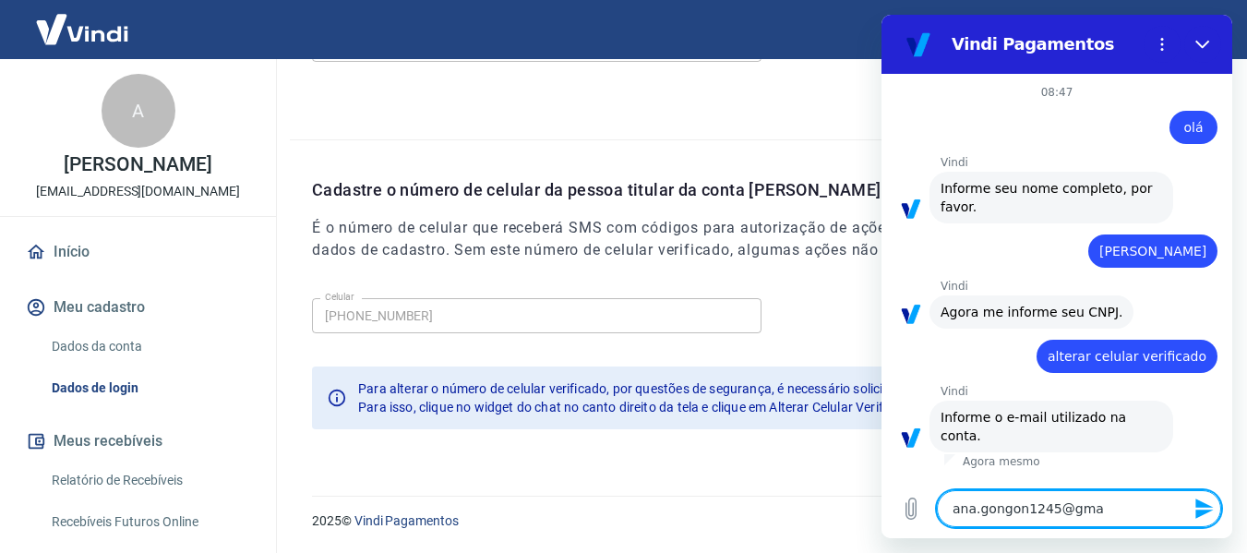
type textarea "x"
type textarea "[EMAIL_ADDRESS]"
type textarea "x"
type textarea "[EMAIL_ADDRESS]."
type textarea "x"
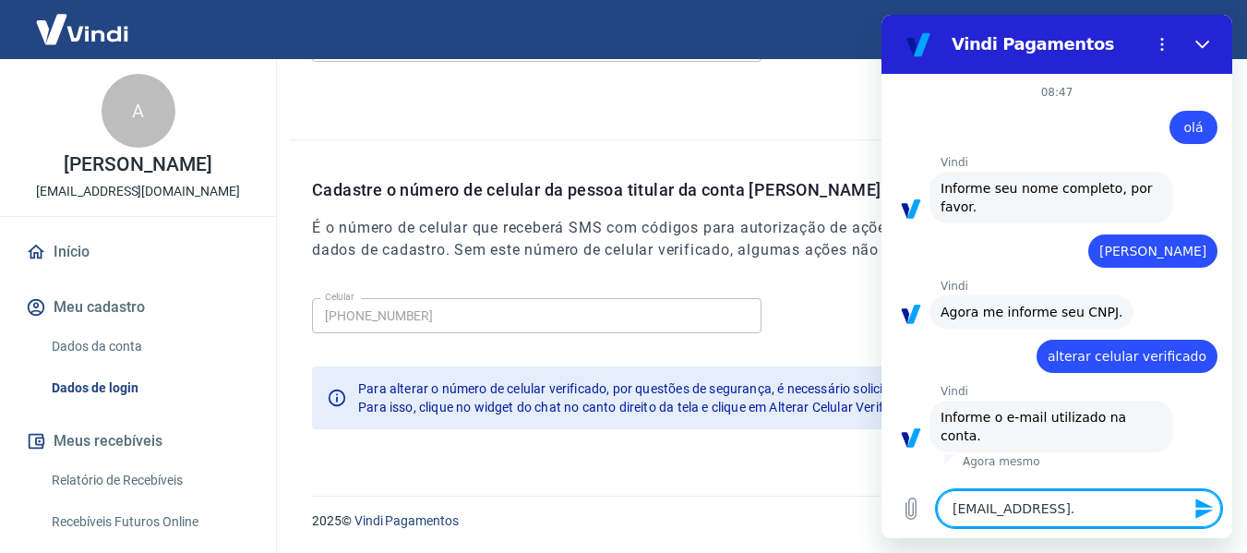
type textarea "ana.gongon1245@gmail.c"
type textarea "x"
type textarea "[EMAIL_ADDRESS][DOMAIN_NAME]"
type textarea "x"
type textarea "[EMAIL_ADDRESS][DOMAIN_NAME]"
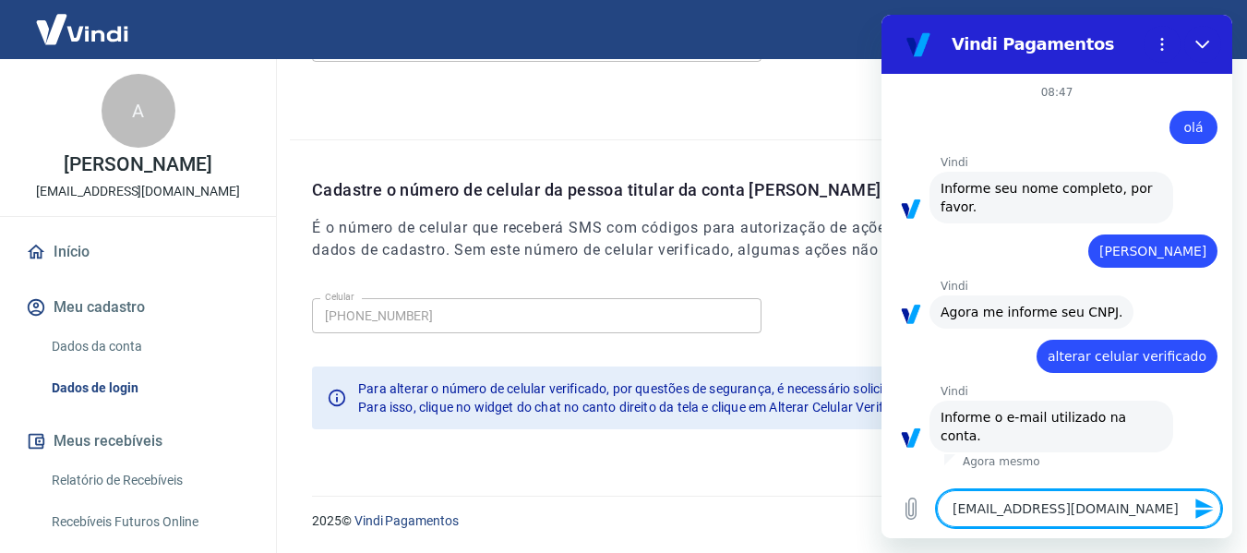
type textarea "x"
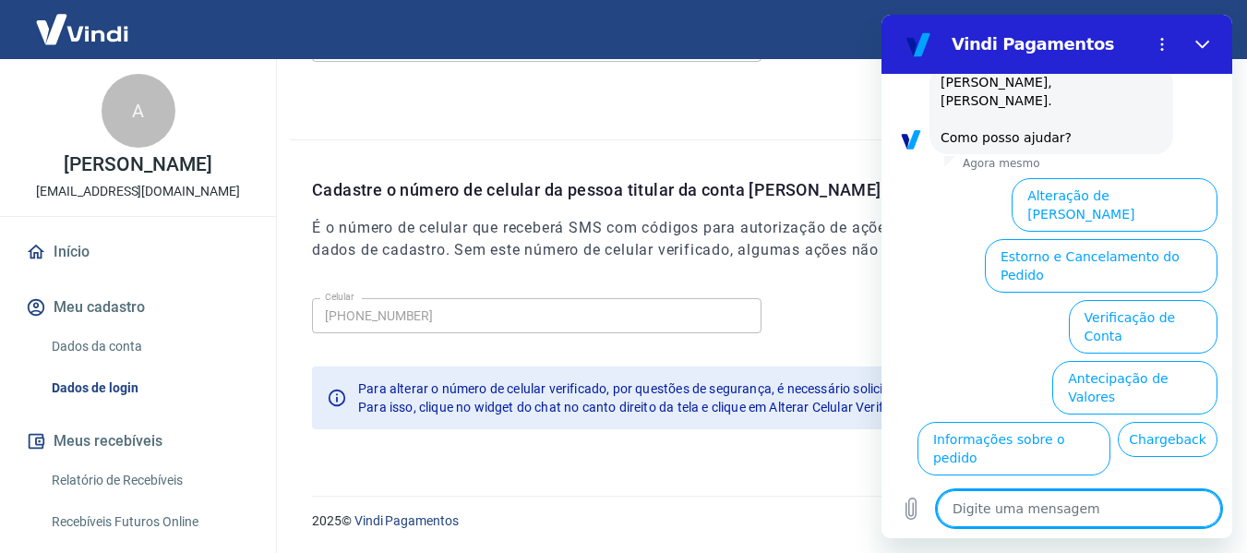
scroll to position [500, 0]
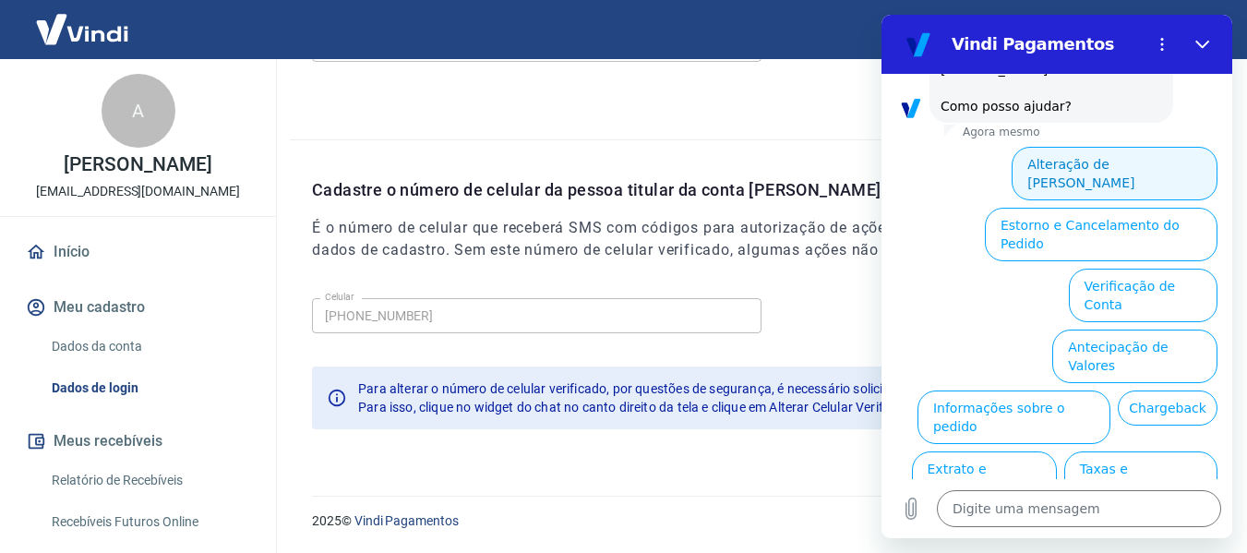
click at [1163, 147] on button "Alteração de [PERSON_NAME]" at bounding box center [1115, 174] width 206 height 54
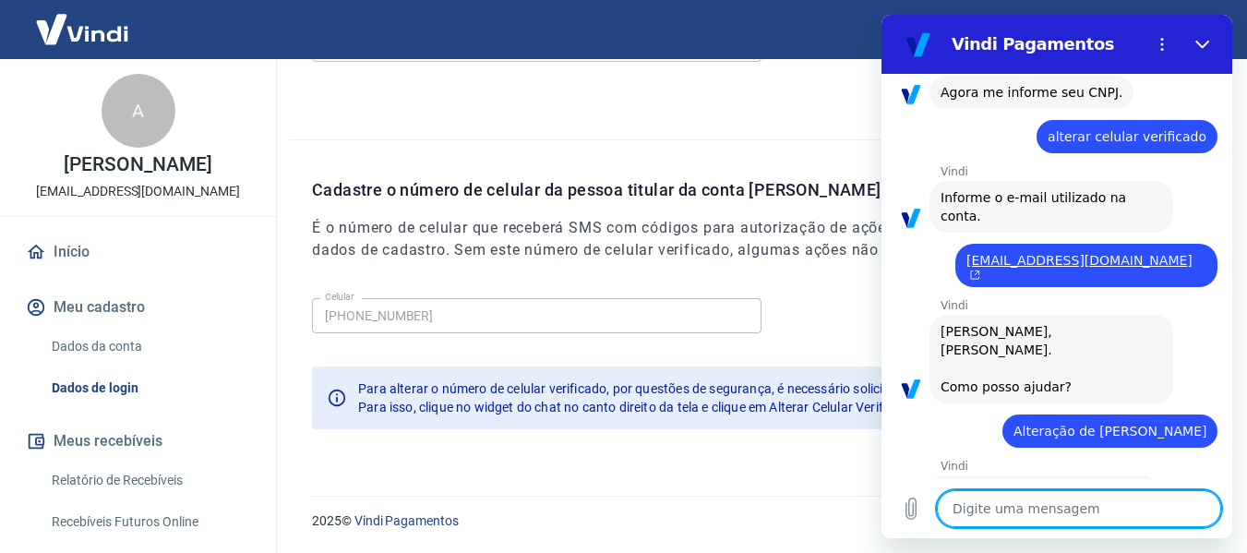
scroll to position [436, 0]
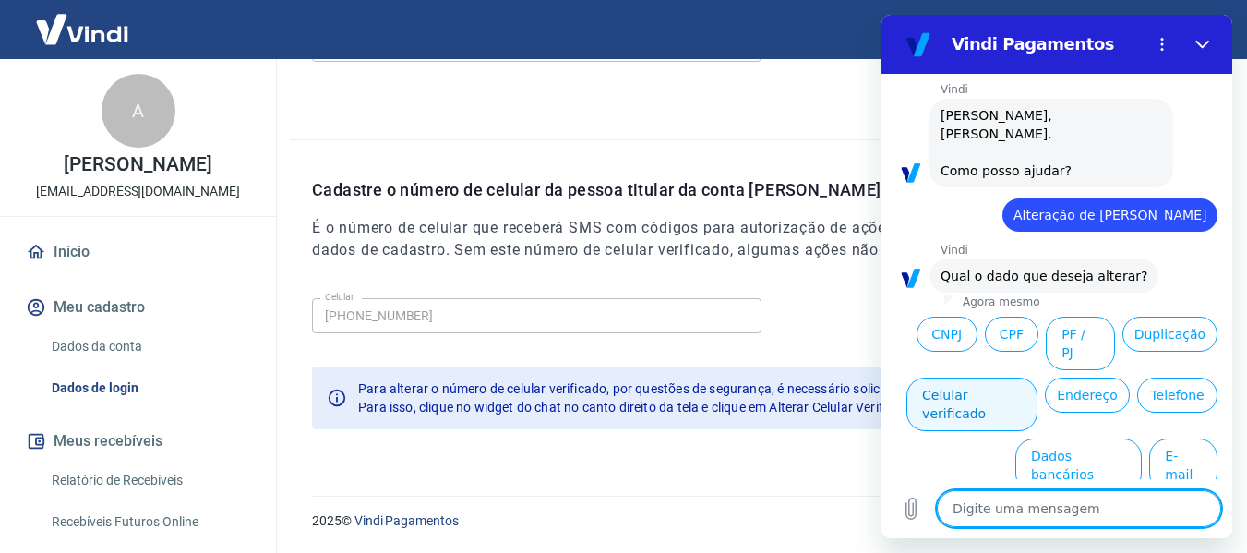
click at [1038, 378] on button "Celular verificado" at bounding box center [972, 405] width 131 height 54
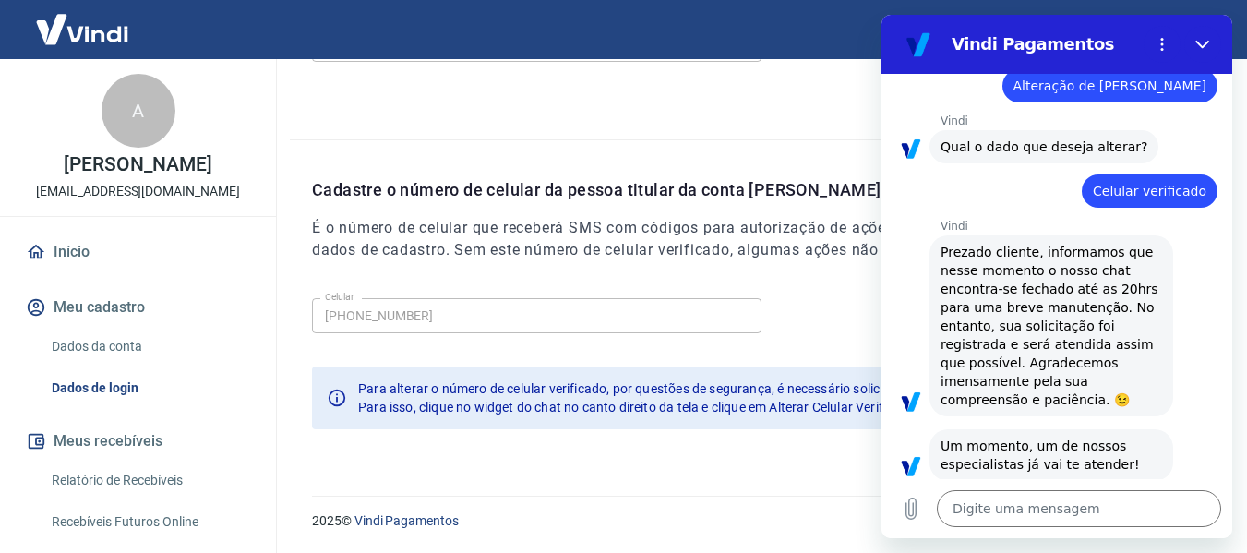
scroll to position [657, 0]
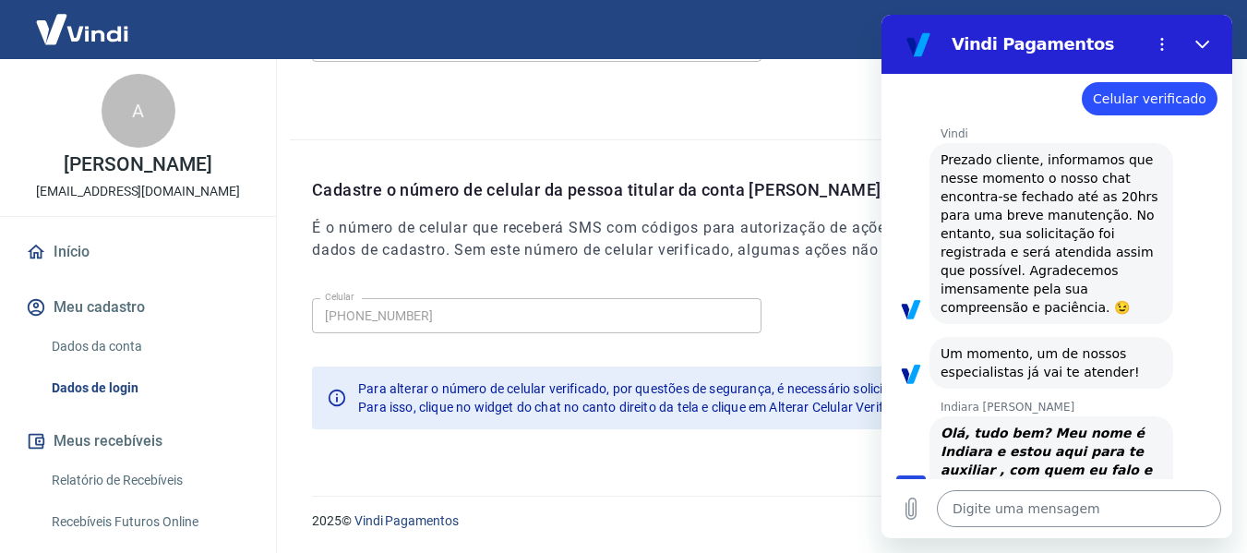
click at [1052, 502] on textarea at bounding box center [1079, 508] width 284 height 37
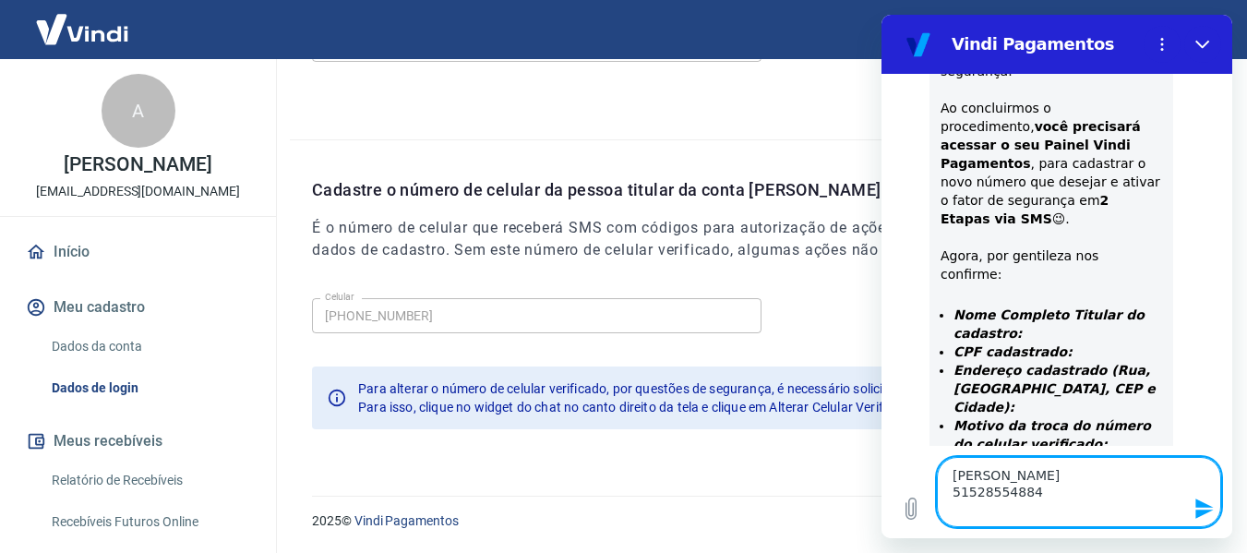
scroll to position [1279, 0]
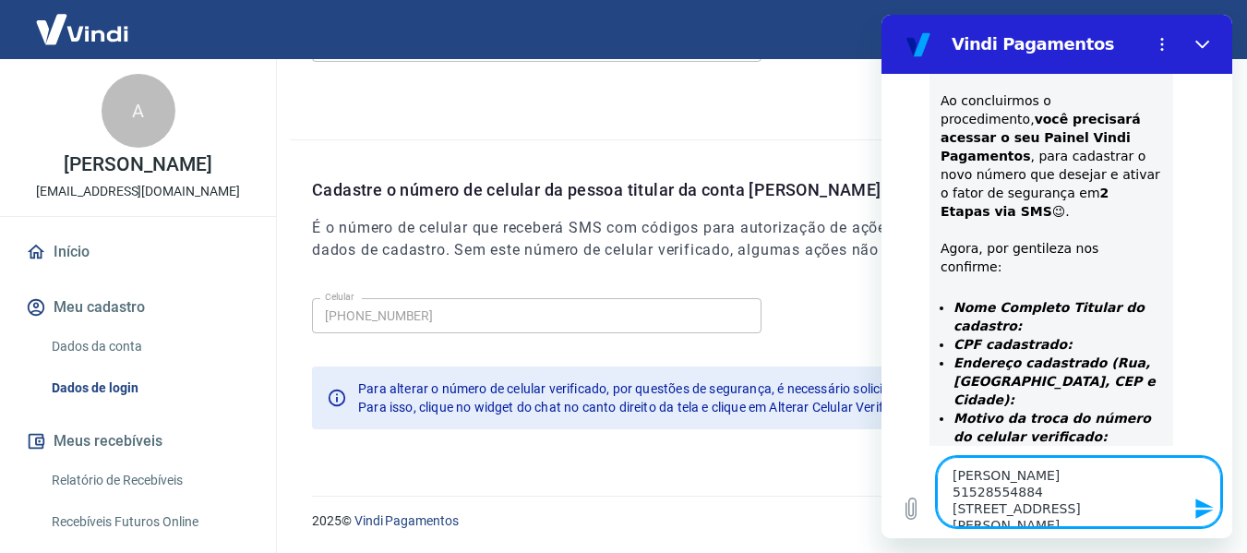
click at [1078, 512] on textarea "[PERSON_NAME] 51528554884 [STREET_ADDRESS][PERSON_NAME]" at bounding box center [1079, 492] width 284 height 70
click at [1080, 511] on textarea "[PERSON_NAME] 51528554884 [STREET_ADDRESS][PERSON_NAME]" at bounding box center [1079, 492] width 284 height 70
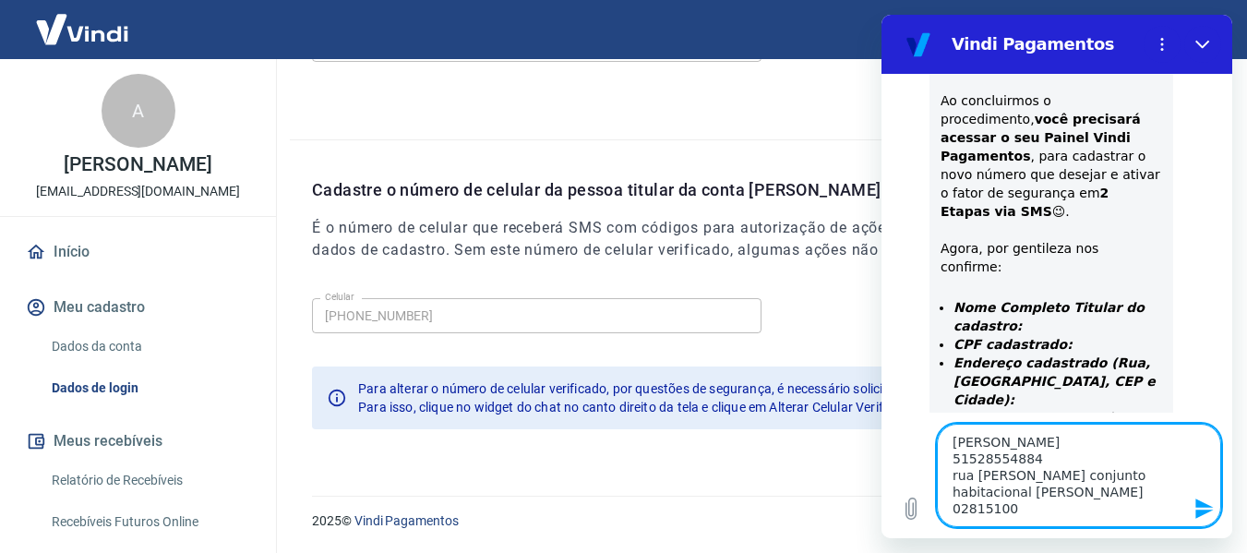
click at [1111, 505] on textarea "[PERSON_NAME] 51528554884 rua [PERSON_NAME] conjunto habitacional [PERSON_NAME]…" at bounding box center [1079, 475] width 284 height 103
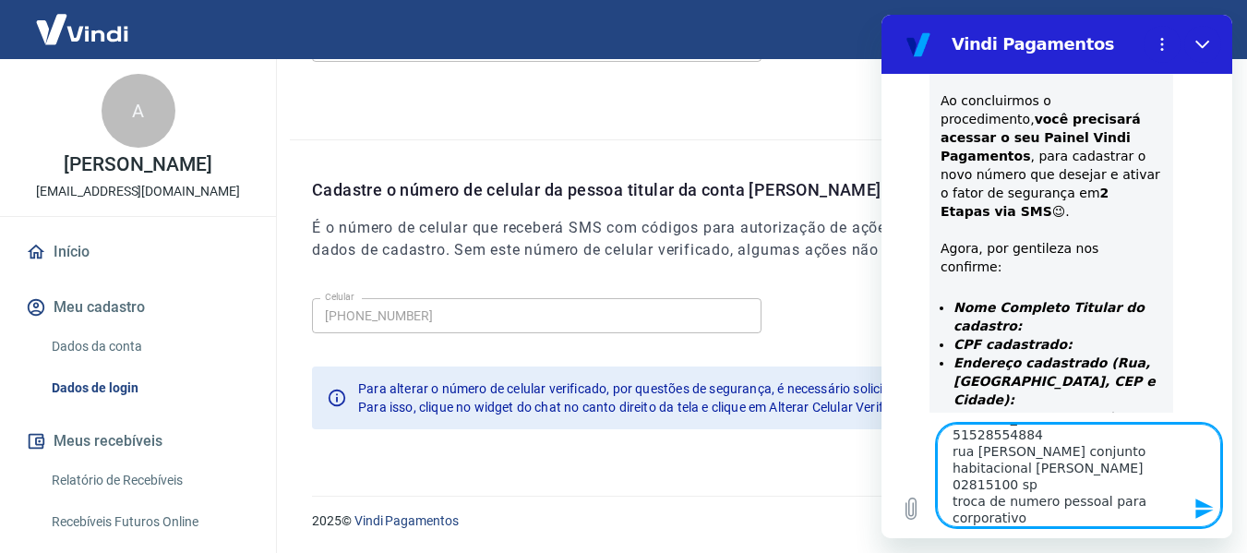
scroll to position [41, 0]
click at [1204, 40] on icon "Fechar" at bounding box center [1202, 44] width 15 height 15
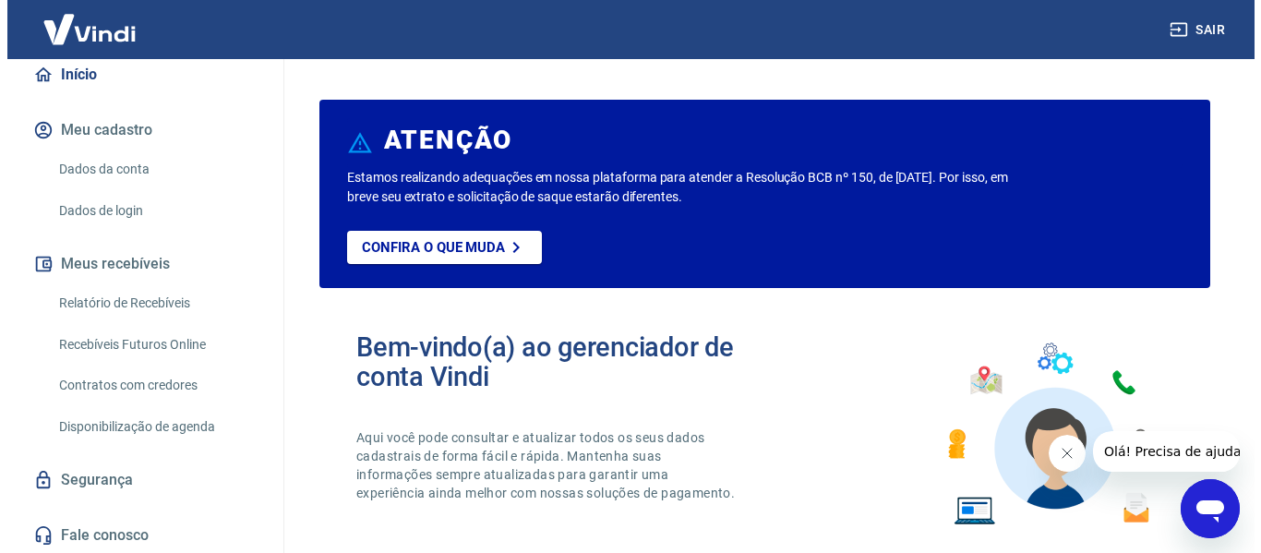
scroll to position [185, 0]
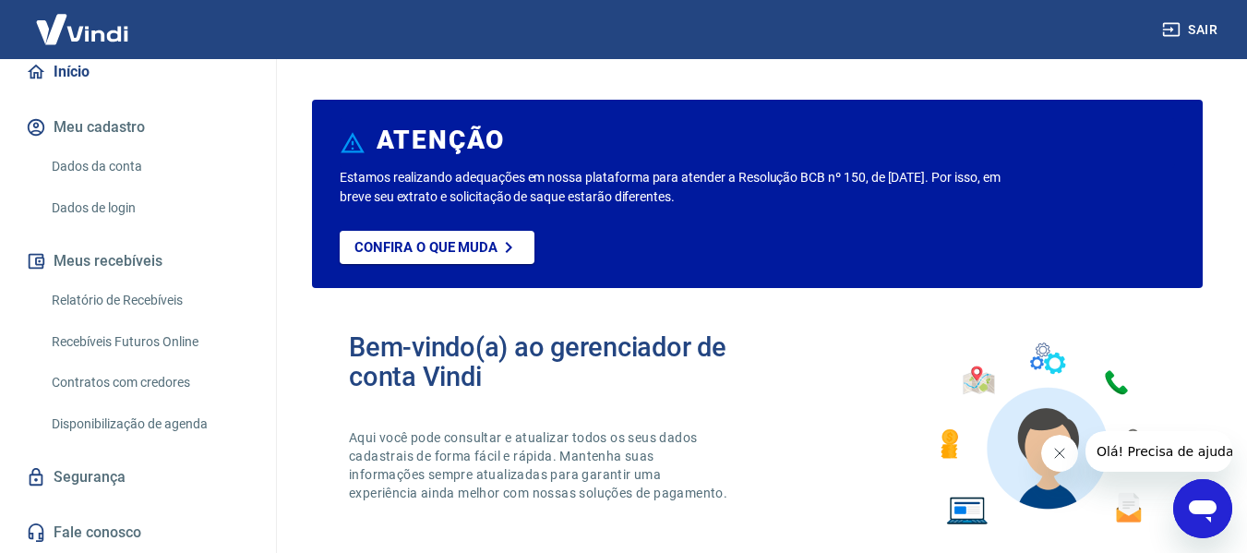
click at [150, 304] on link "Relatório de Recebíveis" at bounding box center [149, 301] width 210 height 38
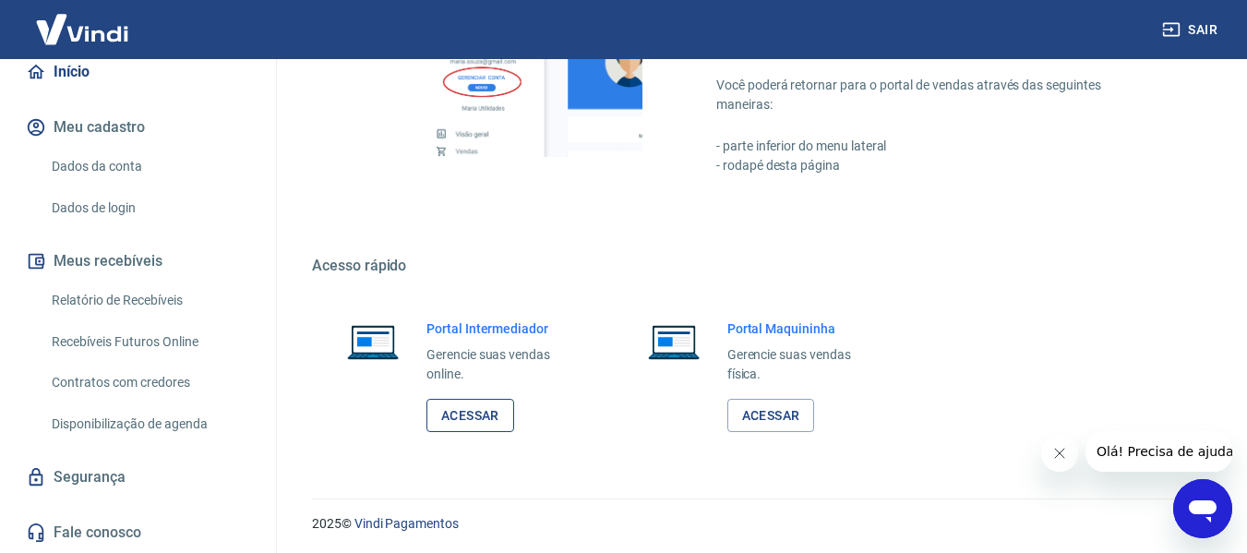
scroll to position [1153, 0]
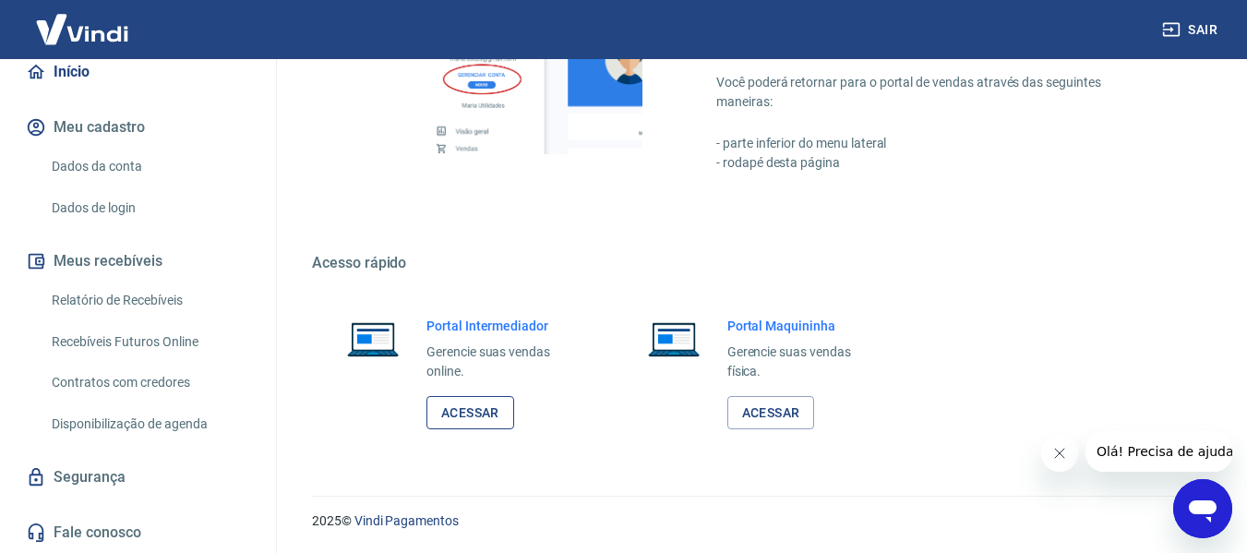
click at [474, 429] on link "Acessar" at bounding box center [470, 413] width 88 height 34
